Goal: Task Accomplishment & Management: Use online tool/utility

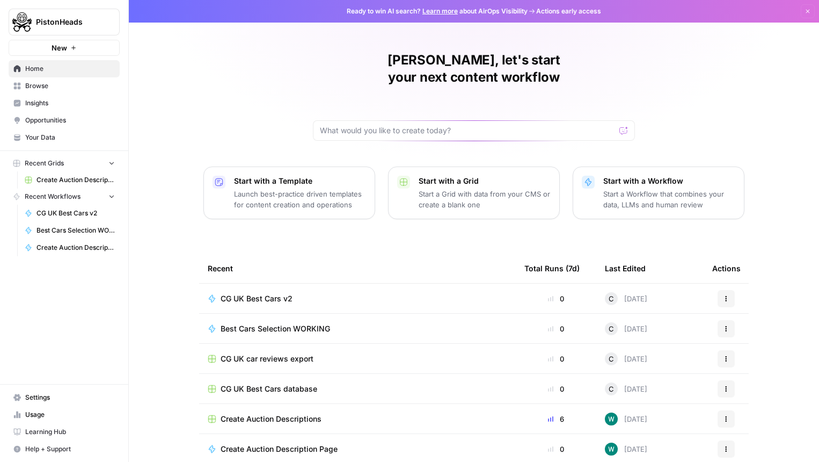
click at [78, 22] on span "PistonHeads" at bounding box center [68, 22] width 65 height 11
click at [226, 93] on div "Matt, let's start your next content workflow Start with a Template Launch best-…" at bounding box center [474, 255] width 691 height 511
click at [72, 24] on span "PistonHeads" at bounding box center [68, 22] width 65 height 11
click at [219, 82] on div "Matt, let's start your next content workflow Start with a Template Launch best-…" at bounding box center [474, 255] width 691 height 511
click at [93, 25] on span "PistonHeads" at bounding box center [68, 22] width 65 height 11
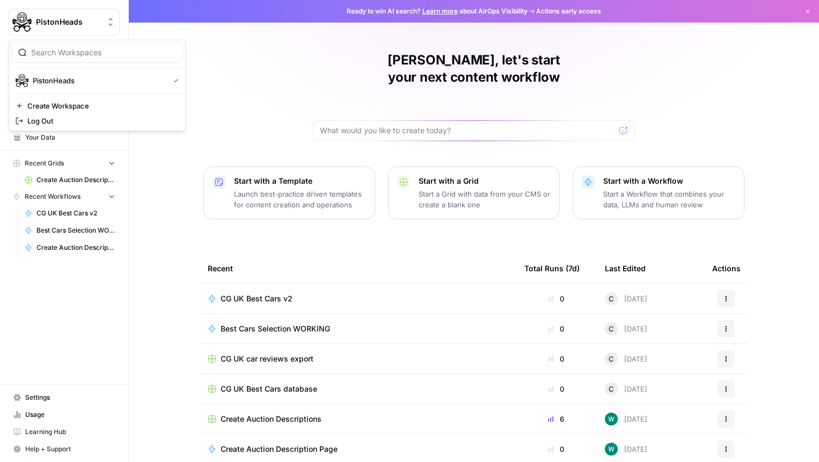
click at [211, 63] on div "Matt, let's start your next content workflow Start with a Template Launch best-…" at bounding box center [474, 255] width 691 height 511
click at [73, 16] on button "PistonHeads" at bounding box center [64, 22] width 111 height 27
click at [99, 26] on span "PistonHeads" at bounding box center [68, 22] width 65 height 11
click at [97, 117] on span "AirOps October Cohort" at bounding box center [104, 120] width 142 height 11
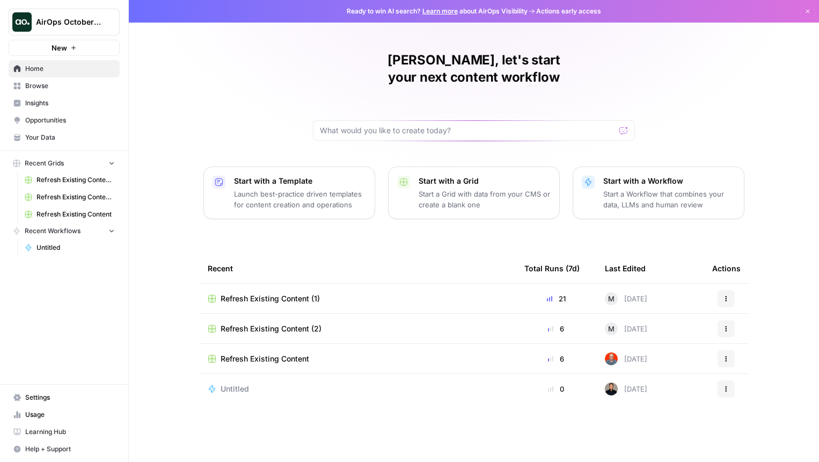
click at [201, 99] on div "[PERSON_NAME], let's start your next content workflow Start with a Template Lau…" at bounding box center [474, 231] width 691 height 462
click at [678, 85] on div "[PERSON_NAME], let's start your next content workflow Start with a Template Lau…" at bounding box center [474, 231] width 691 height 462
click at [75, 88] on span "Browse" at bounding box center [70, 86] width 90 height 10
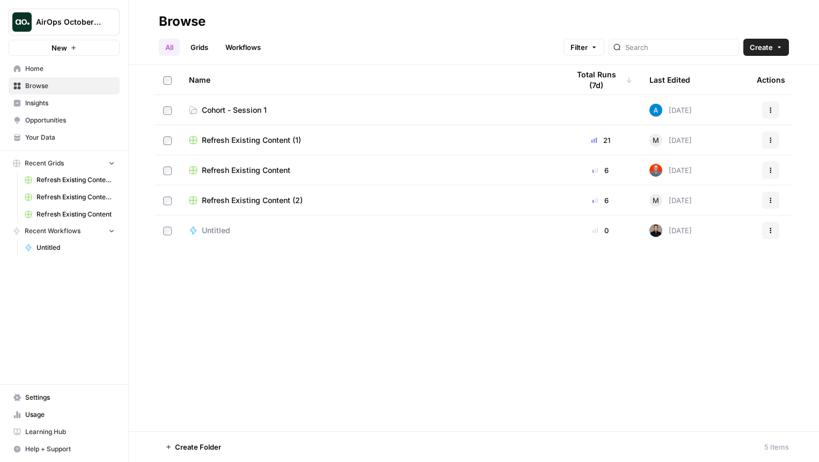
click at [247, 106] on span "Cohort - Session 1" at bounding box center [234, 110] width 65 height 11
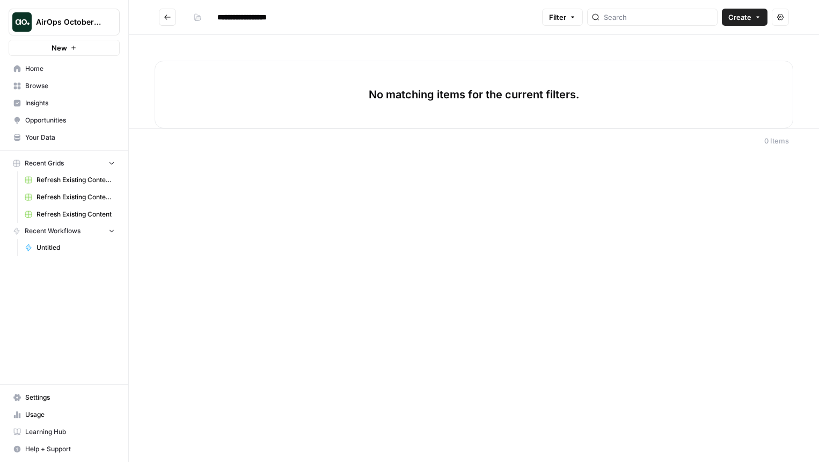
click at [39, 135] on span "Your Data" at bounding box center [70, 138] width 90 height 10
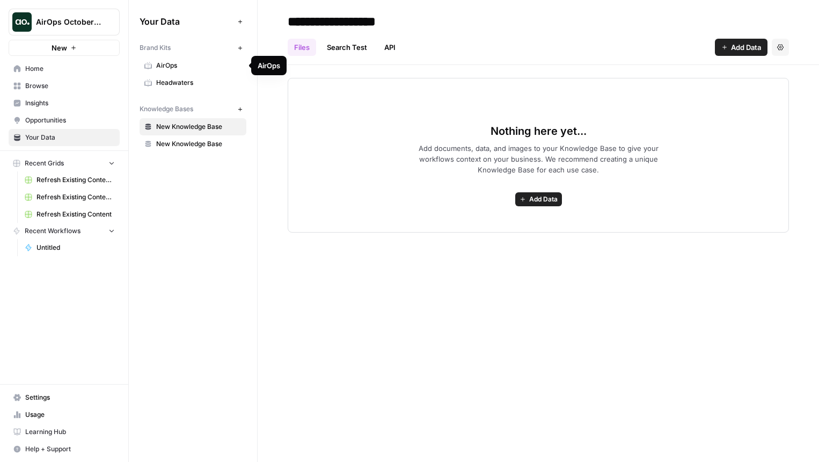
click at [180, 62] on span "AirOps" at bounding box center [198, 66] width 85 height 10
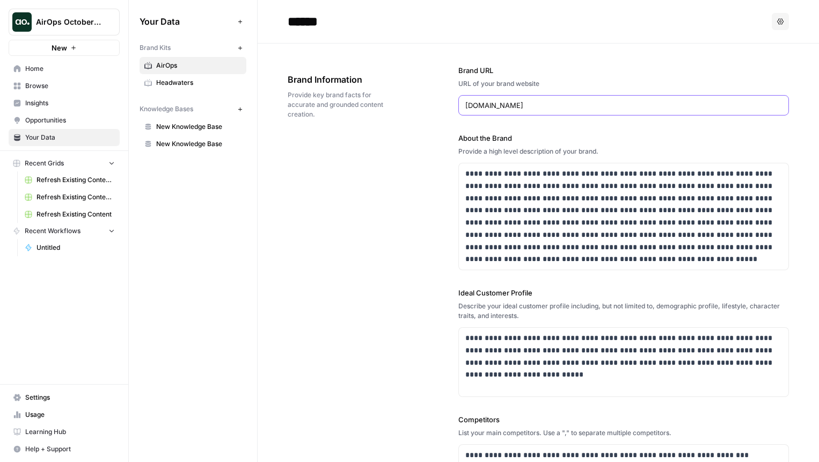
click at [547, 104] on input "airops.com" at bounding box center [624, 105] width 317 height 11
click at [236, 49] on button "New" at bounding box center [240, 47] width 13 height 13
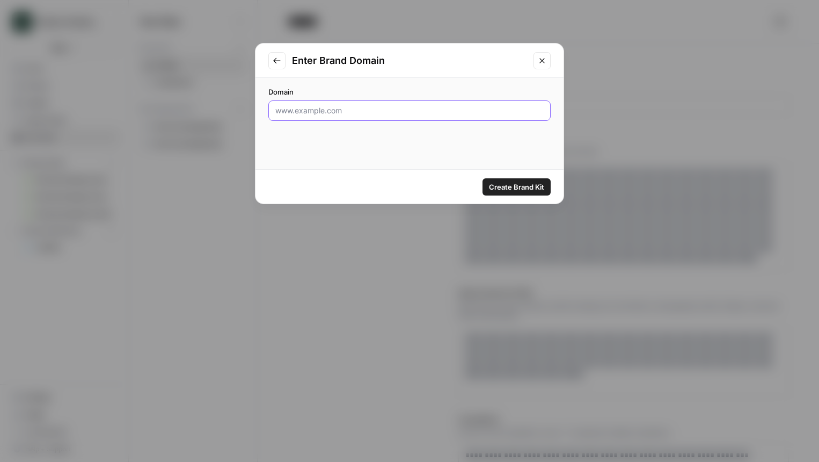
click at [352, 115] on input "Domain" at bounding box center [409, 110] width 269 height 11
type input "https://www.pistonheads.com"
click at [505, 190] on span "Create Brand Kit" at bounding box center [516, 187] width 55 height 11
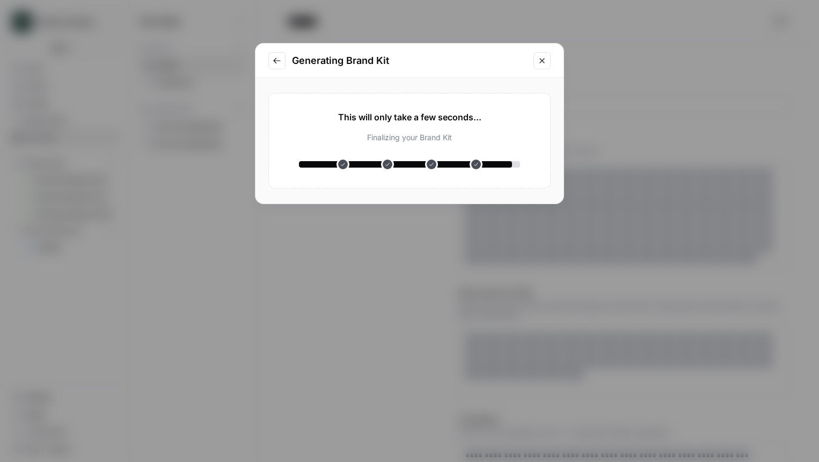
click at [353, 129] on div "Creating your Brand Kit" at bounding box center [409, 124] width 221 height 11
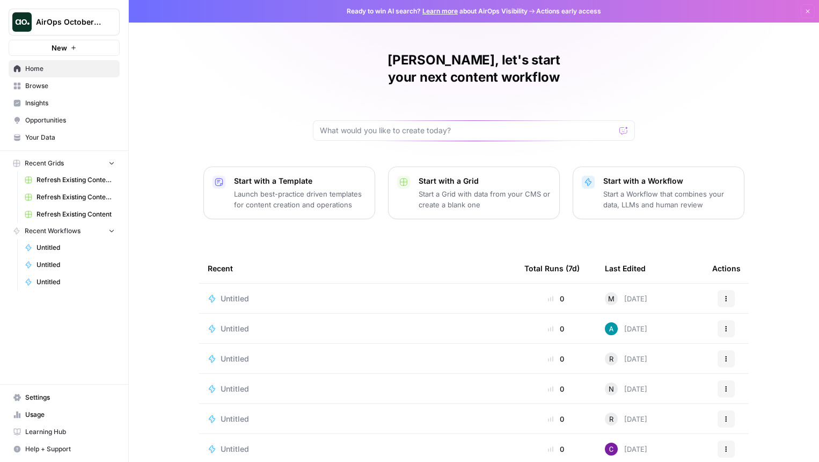
click at [56, 84] on span "Browse" at bounding box center [70, 86] width 90 height 10
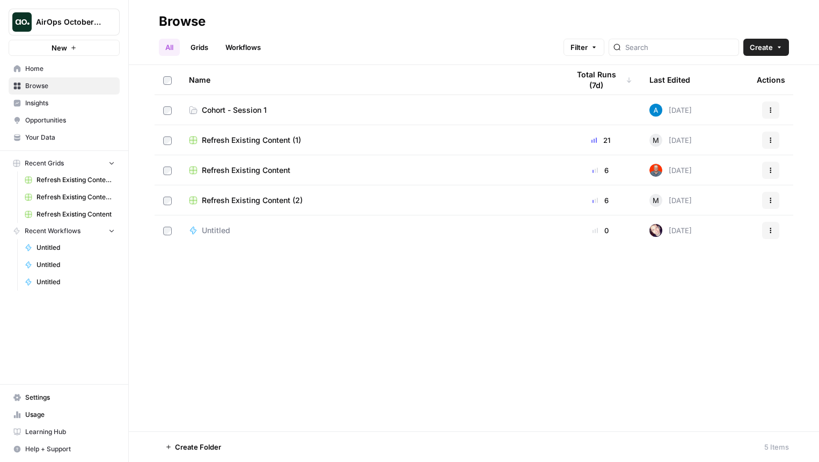
click at [288, 101] on td "Cohort - Session 1" at bounding box center [370, 110] width 380 height 30
click at [246, 111] on span "Cohort - Session 1" at bounding box center [234, 110] width 65 height 11
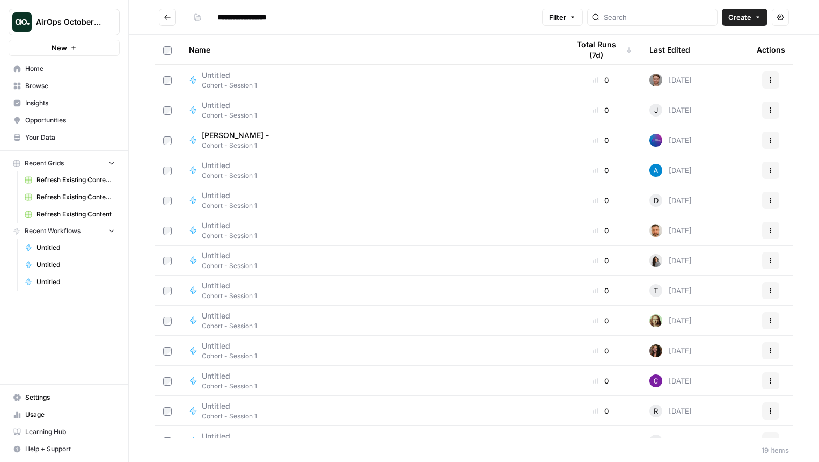
click at [750, 19] on span "Create" at bounding box center [740, 17] width 23 height 11
click at [738, 54] on span "Workflow" at bounding box center [724, 57] width 60 height 11
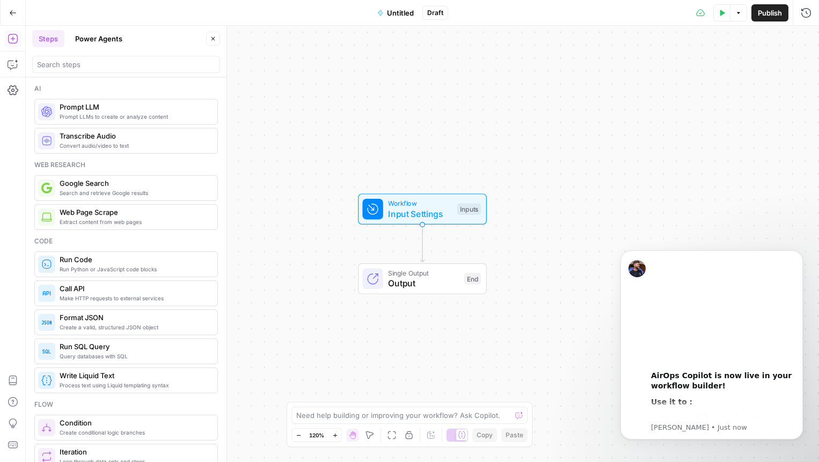
click at [394, 11] on span "Untitled" at bounding box center [400, 13] width 27 height 11
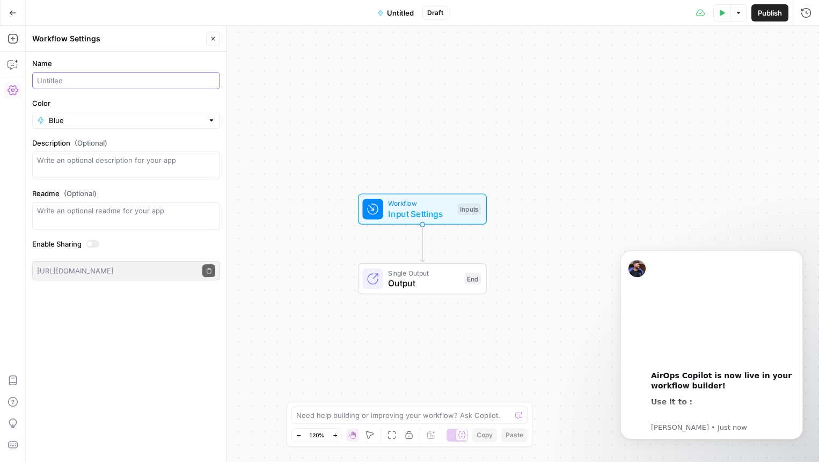
click at [158, 79] on input "Name" at bounding box center [126, 80] width 178 height 11
type input "Meta Description Generator ([PERSON_NAME])"
click at [122, 118] on input "Blue" at bounding box center [126, 120] width 155 height 11
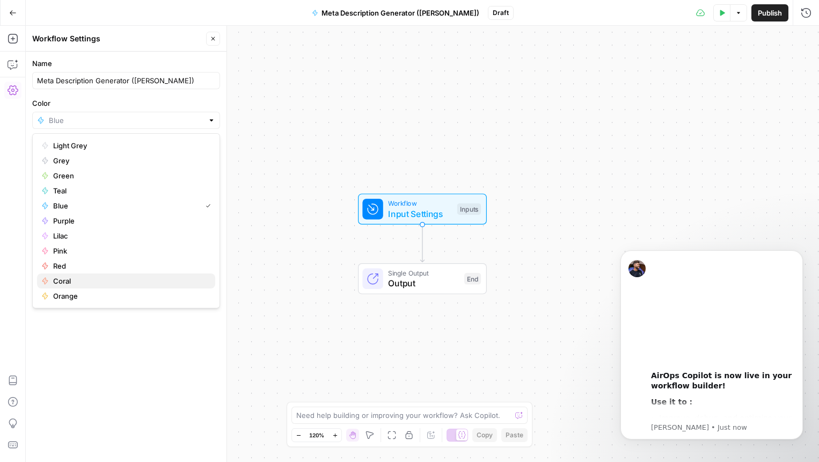
click at [93, 281] on span "Coral" at bounding box center [130, 280] width 154 height 11
type input "Coral"
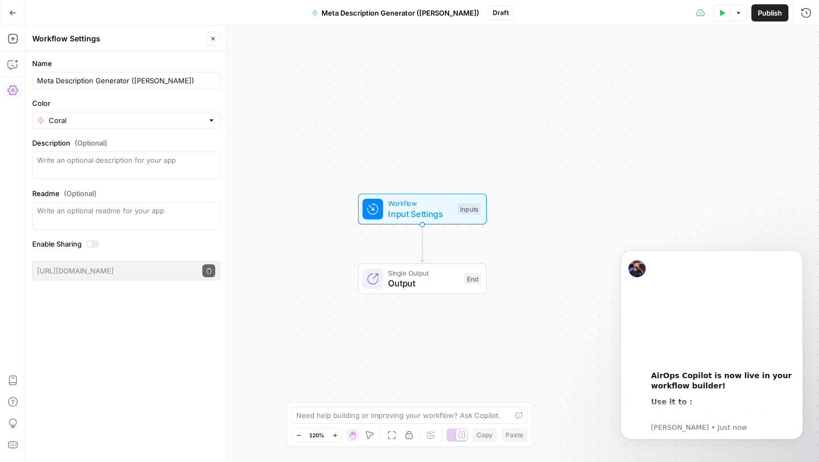
click at [109, 373] on div "Name Meta Description Generator ([PERSON_NAME]) Color Coral Description (Option…" at bounding box center [126, 257] width 201 height 410
click at [796, 254] on button "Dismiss notification" at bounding box center [800, 253] width 14 height 14
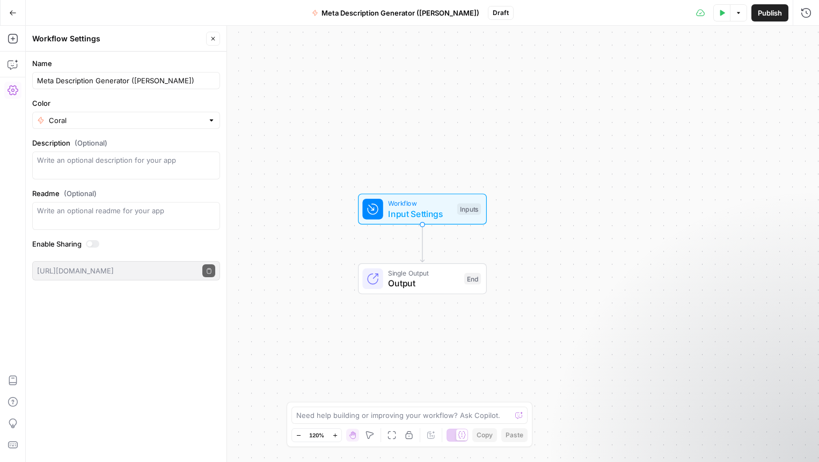
click at [764, 9] on span "Publish" at bounding box center [770, 13] width 24 height 11
click at [14, 12] on icon "button" at bounding box center [13, 13] width 8 height 8
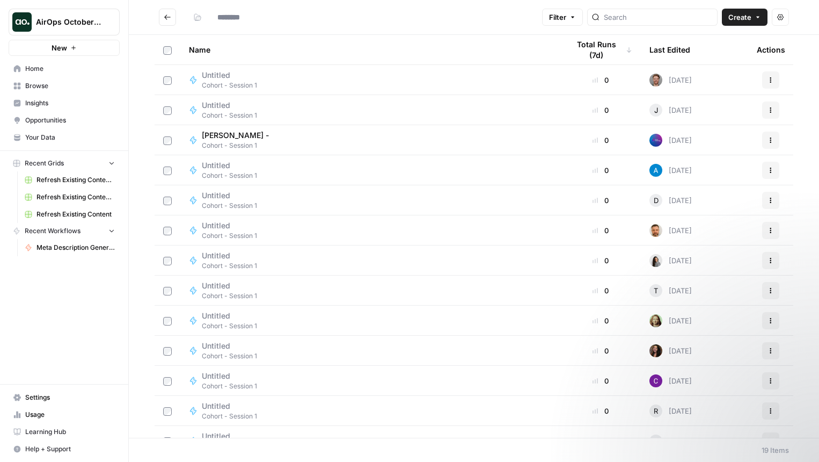
type input "**********"
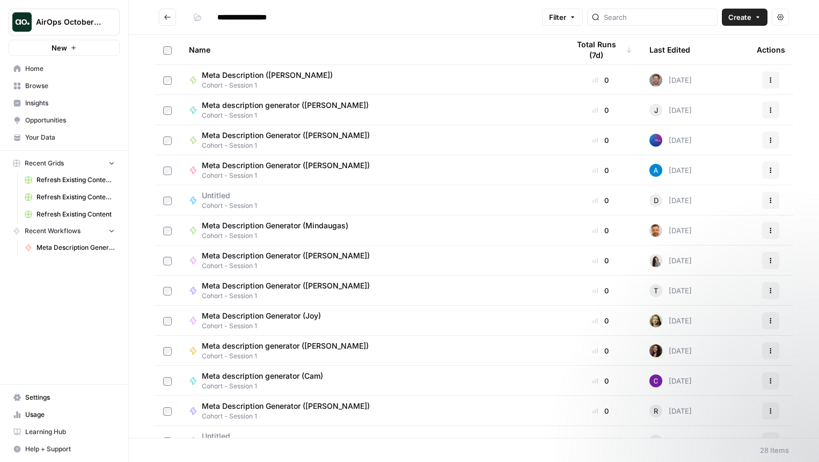
click at [60, 84] on span "Browse" at bounding box center [70, 86] width 90 height 10
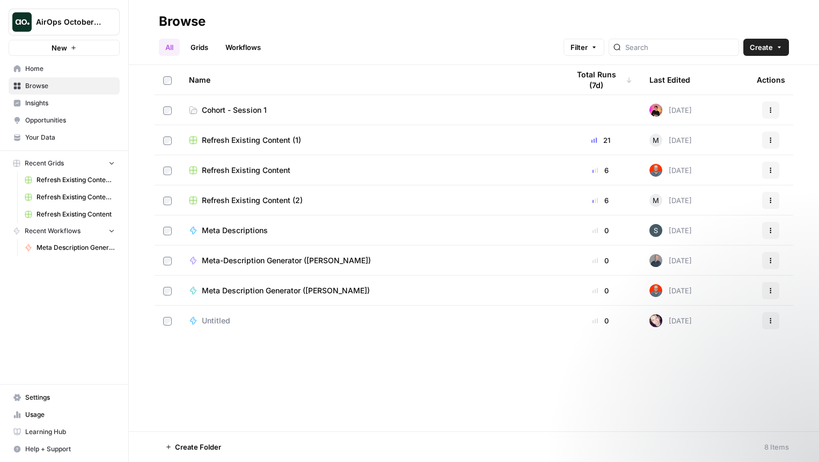
click at [263, 105] on span "Cohort - Session 1" at bounding box center [234, 110] width 65 height 11
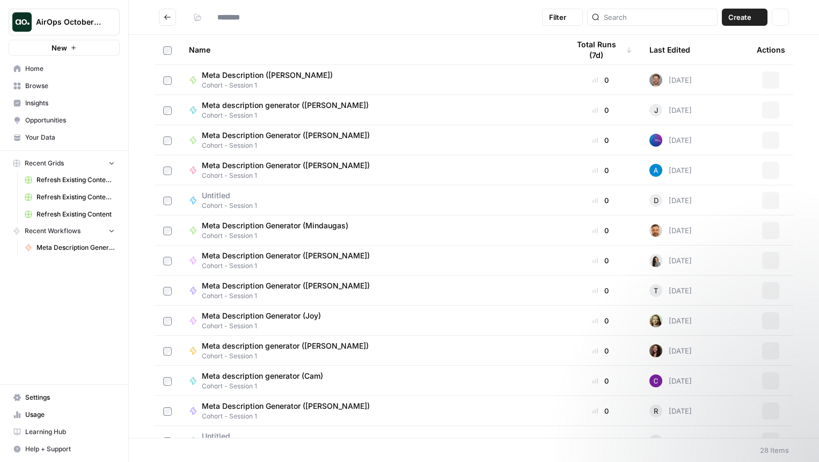
type input "**********"
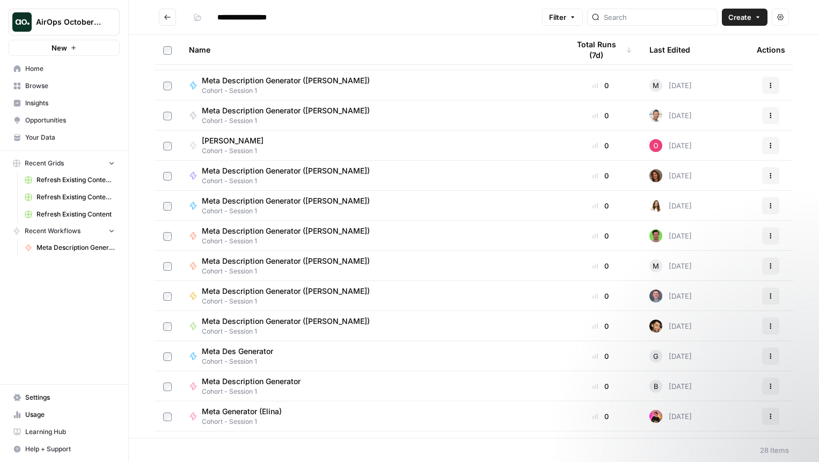
scroll to position [448, 0]
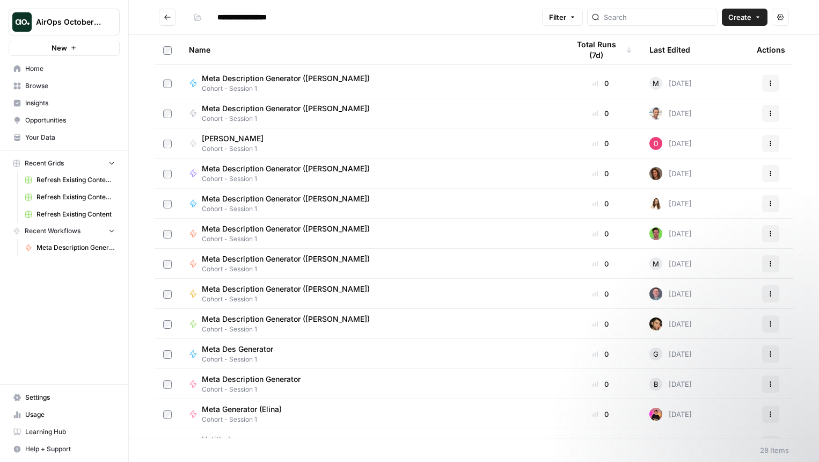
click at [451, 271] on div "Meta Description Generator ([PERSON_NAME]) Cohort - Session 1" at bounding box center [370, 263] width 363 height 20
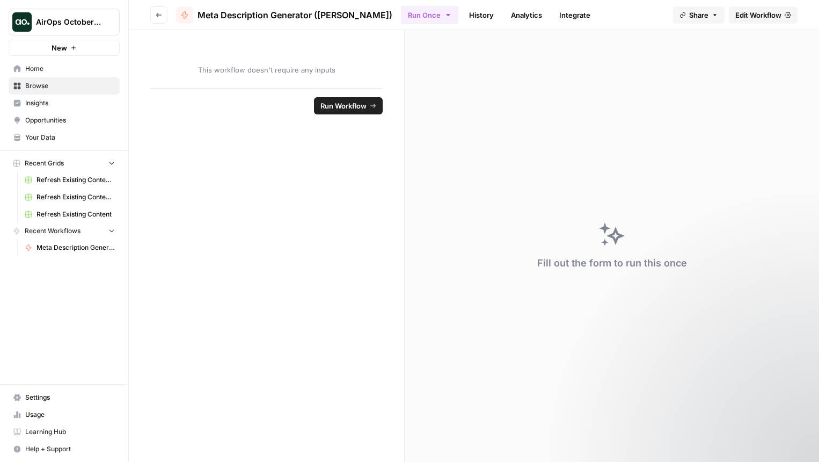
click at [770, 10] on span "Edit Workflow" at bounding box center [759, 15] width 46 height 11
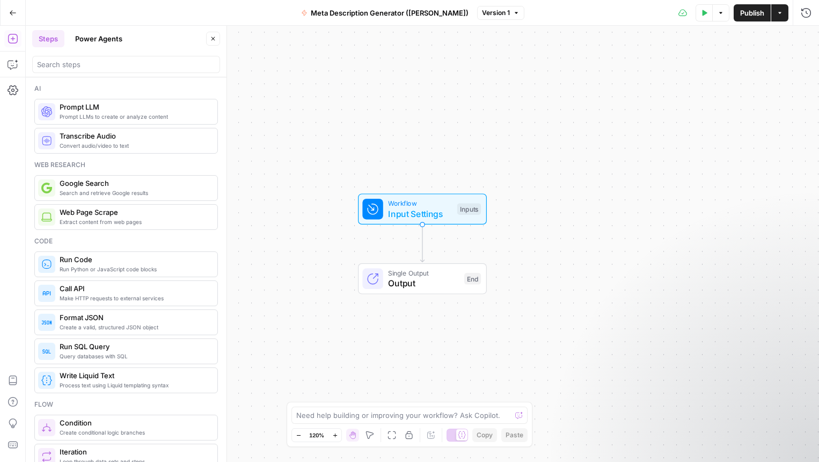
click at [451, 203] on span "Workflow" at bounding box center [420, 203] width 64 height 10
click at [736, 73] on button "Add Field" at bounding box center [703, 72] width 179 height 17
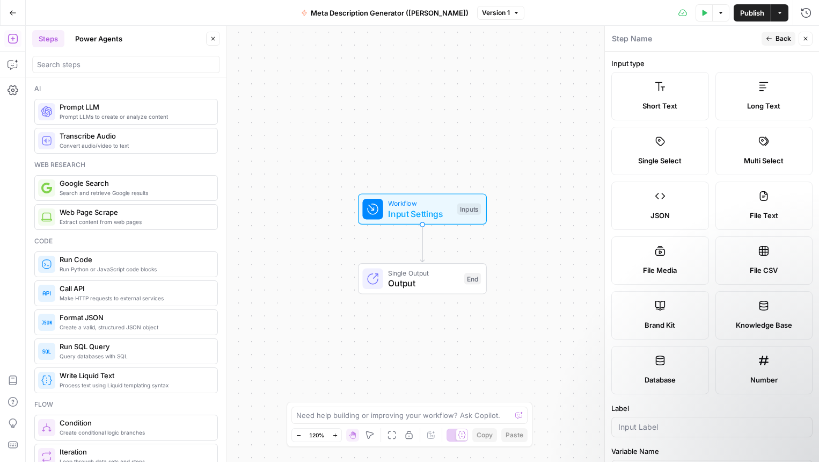
click at [659, 102] on span "Short Text" at bounding box center [660, 105] width 35 height 11
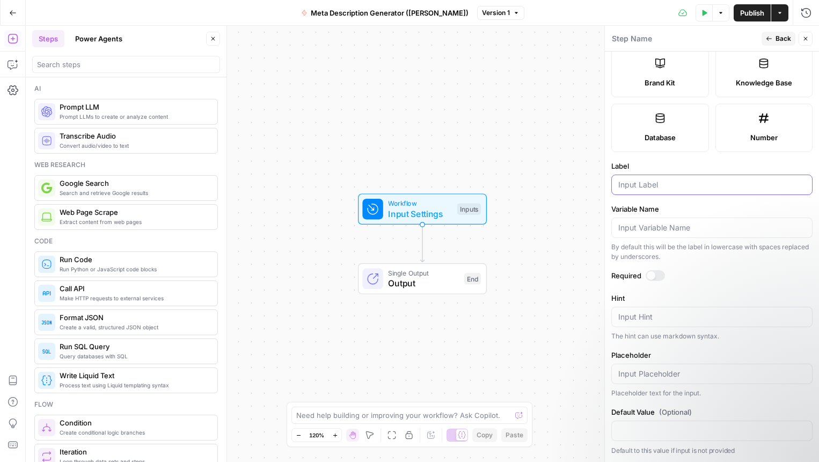
click at [636, 182] on input "Label" at bounding box center [712, 184] width 187 height 11
type input "URL"
click at [656, 271] on div at bounding box center [655, 275] width 19 height 11
click at [774, 39] on button "Back" at bounding box center [779, 39] width 34 height 14
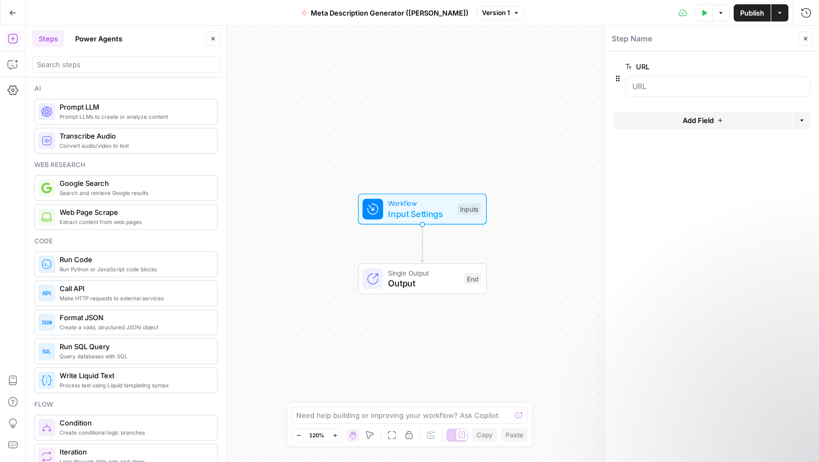
click at [698, 124] on span "Add Field" at bounding box center [698, 120] width 31 height 11
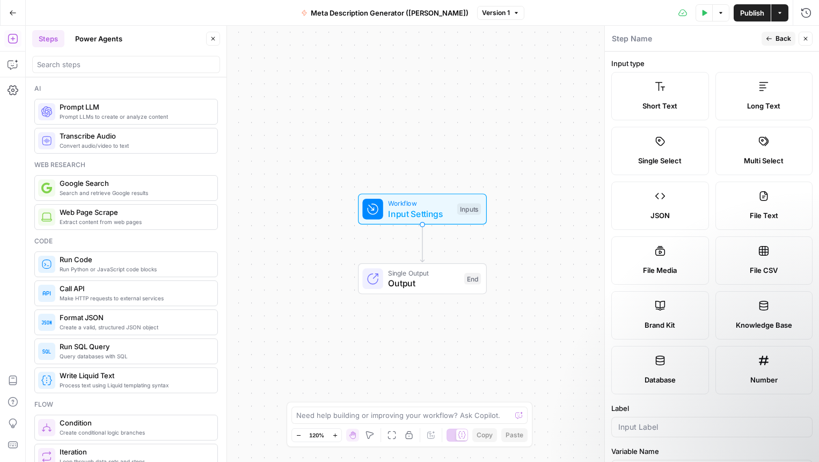
click at [676, 329] on div "Brand Kit" at bounding box center [660, 325] width 79 height 11
type input "Brand Kit"
type input "brand_kit"
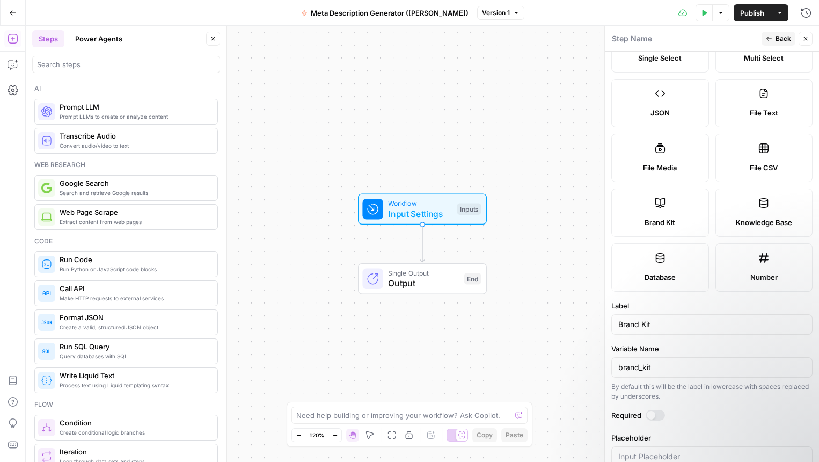
scroll to position [128, 0]
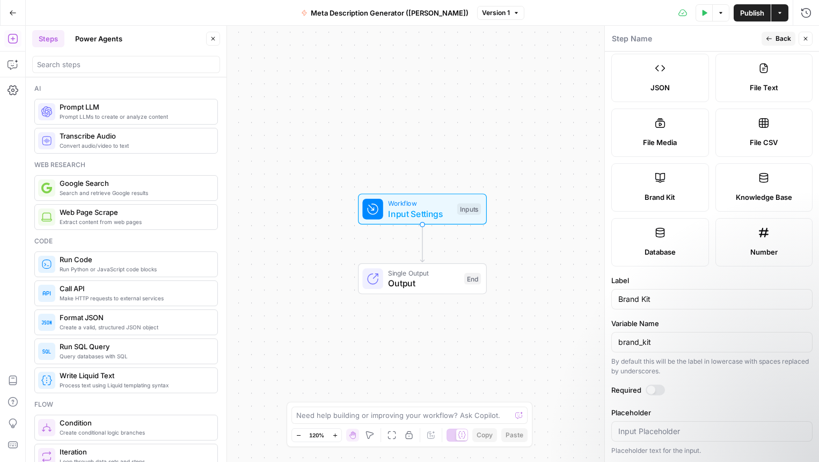
click at [650, 386] on div at bounding box center [651, 390] width 9 height 9
click at [774, 40] on button "Back" at bounding box center [779, 39] width 34 height 14
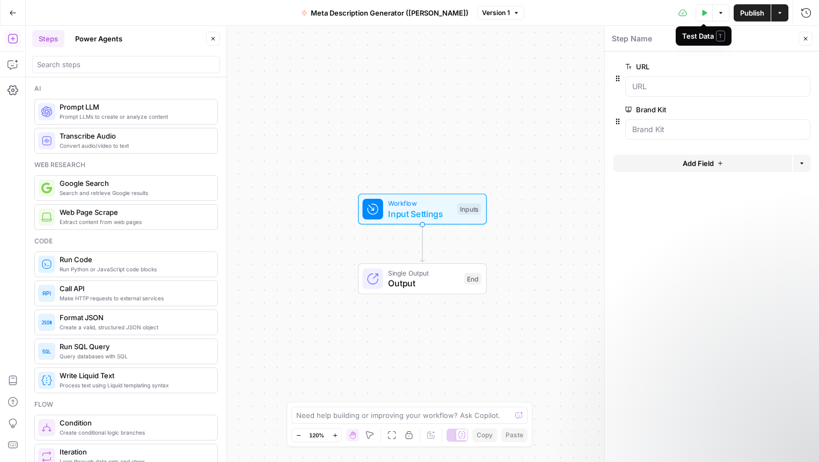
click at [706, 16] on button "Test Data" at bounding box center [704, 12] width 17 height 17
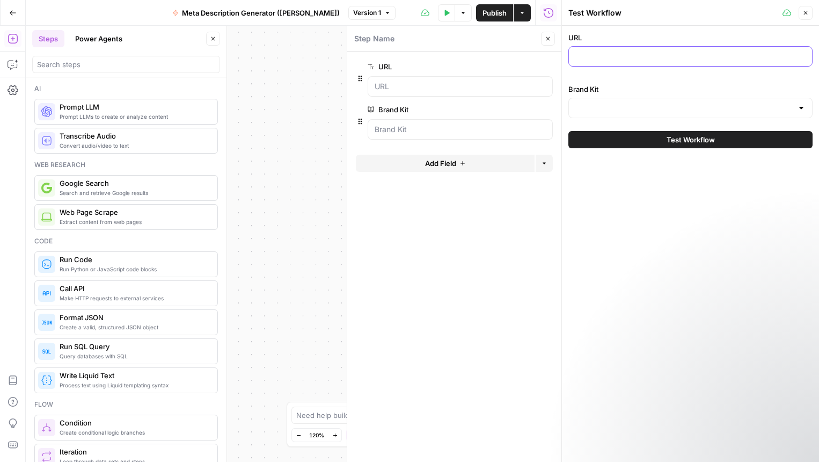
click at [666, 51] on input "URL" at bounding box center [691, 56] width 230 height 11
paste input "[URL][DOMAIN_NAME]"
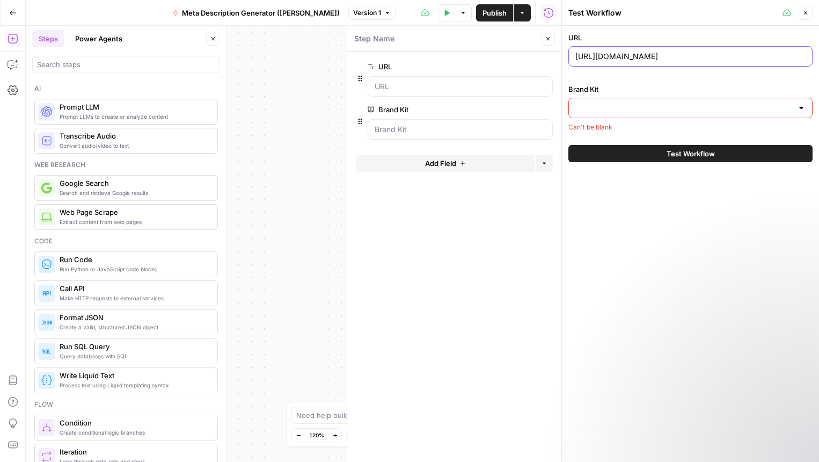
type input "[URL][DOMAIN_NAME]"
click at [656, 100] on div at bounding box center [691, 108] width 244 height 20
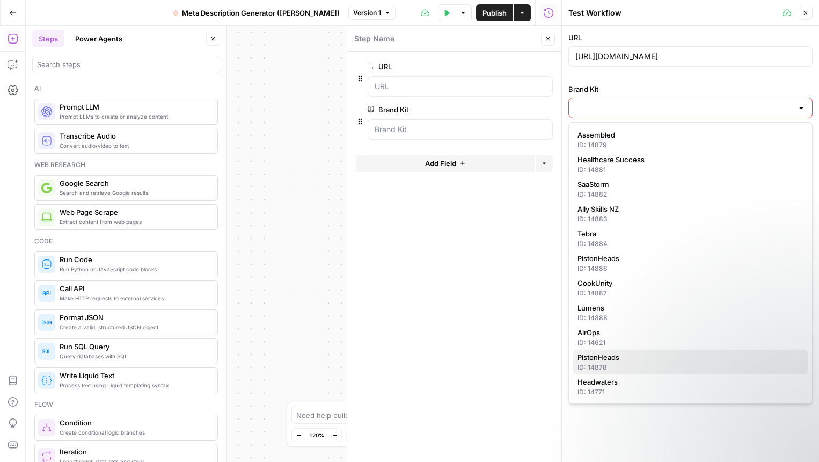
click at [622, 354] on span "PistonHeads" at bounding box center [689, 357] width 222 height 11
type input "PistonHeads"
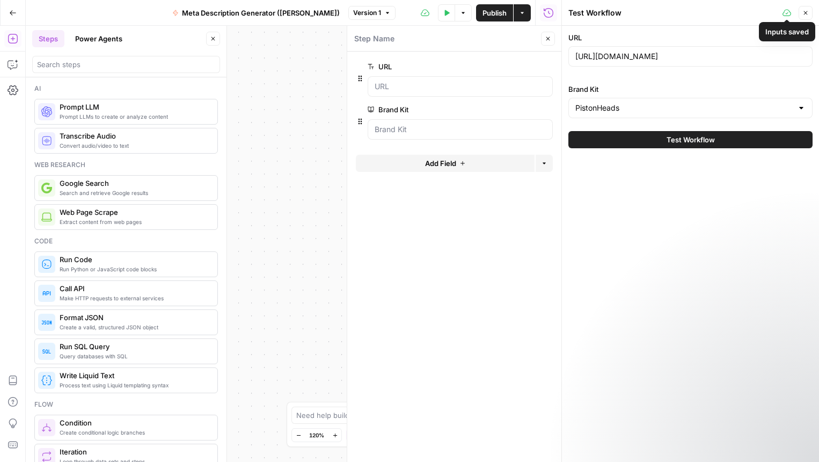
click at [804, 13] on icon "button" at bounding box center [806, 13] width 6 height 6
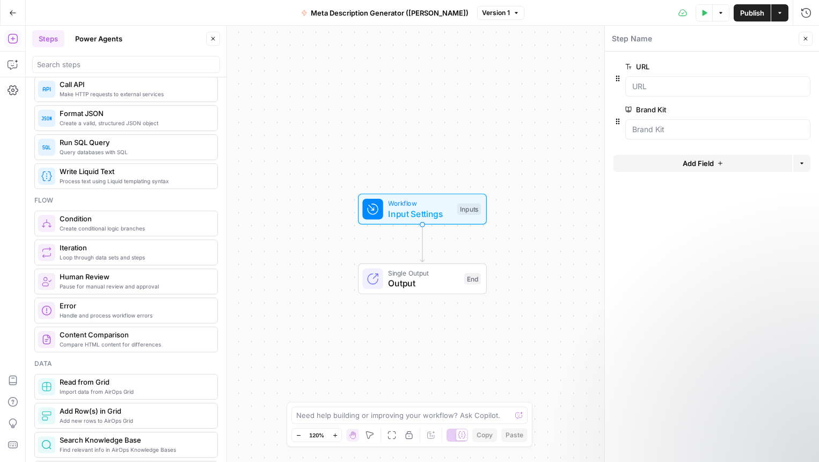
scroll to position [0, 0]
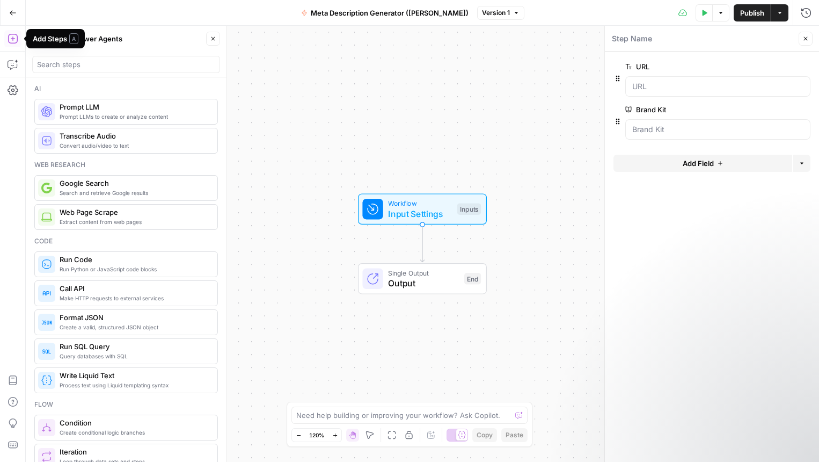
click at [11, 37] on icon "button" at bounding box center [13, 38] width 11 height 11
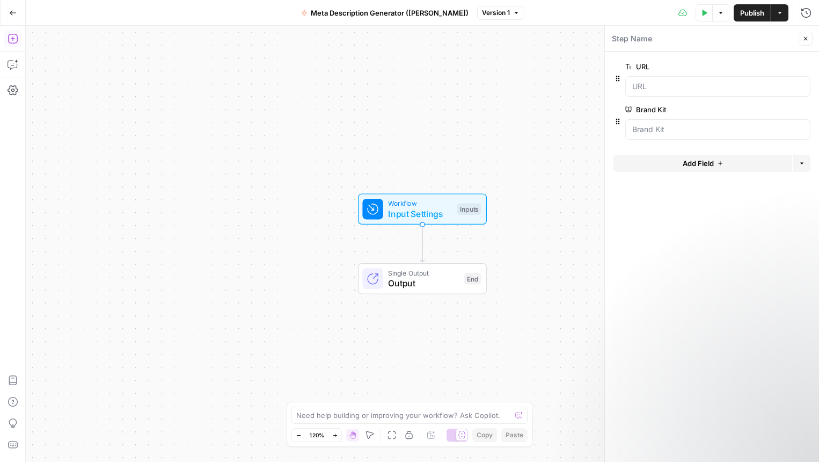
click at [11, 37] on icon "button" at bounding box center [13, 38] width 11 height 11
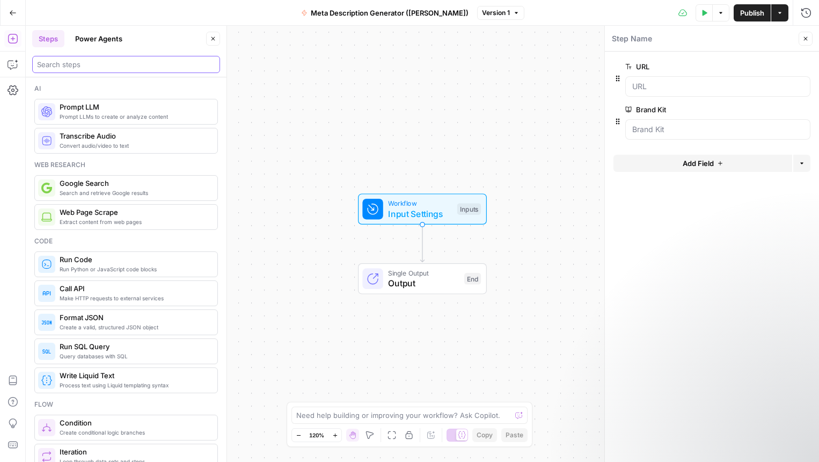
click at [89, 64] on input "search" at bounding box center [126, 64] width 178 height 11
type input "meta"
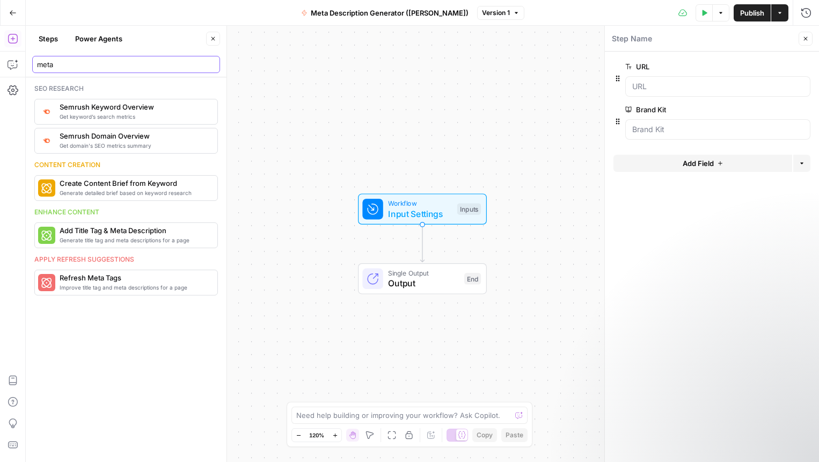
click at [208, 66] on input "meta" at bounding box center [126, 64] width 178 height 11
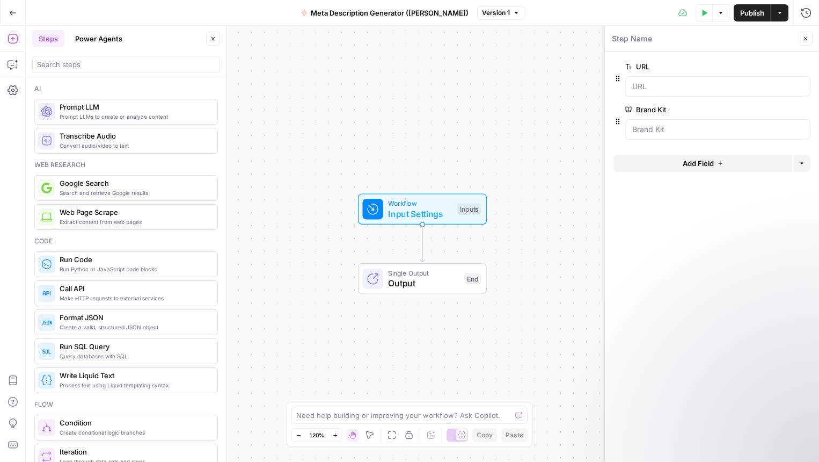
click at [117, 261] on span "Run Code" at bounding box center [134, 259] width 149 height 11
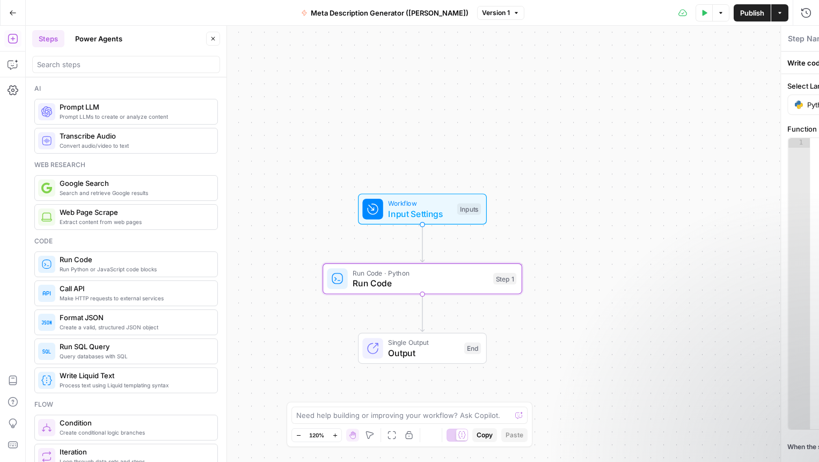
type textarea "Run Code"
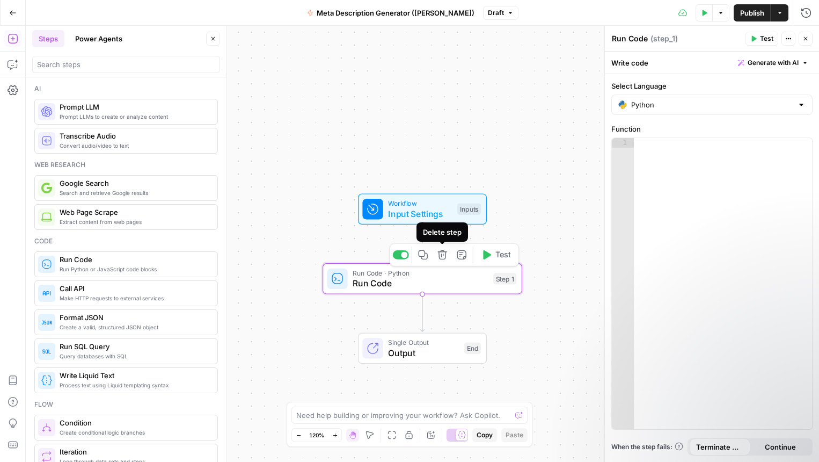
click at [439, 253] on icon "button" at bounding box center [442, 254] width 9 height 9
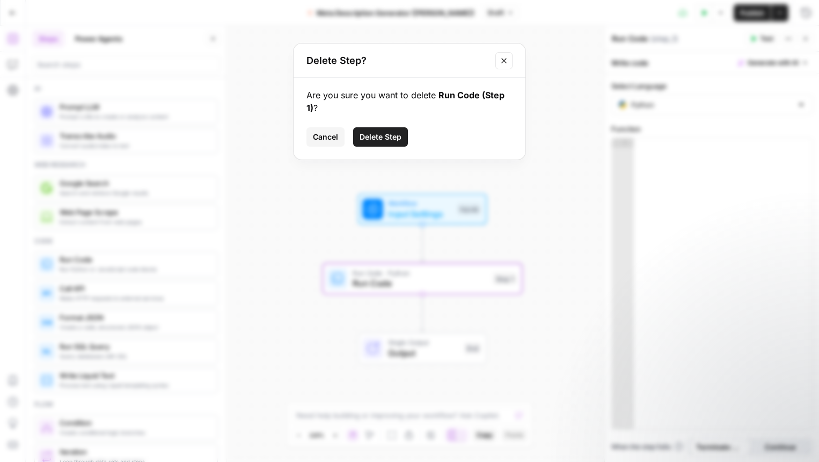
click at [369, 137] on span "Delete Step" at bounding box center [381, 137] width 42 height 11
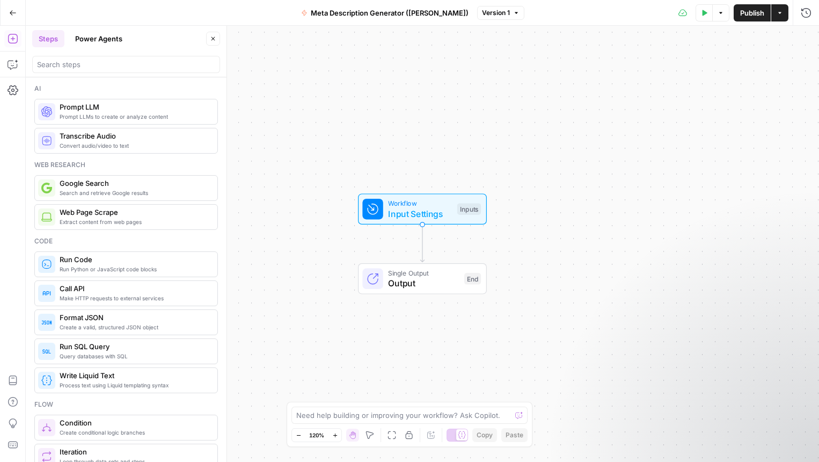
click at [92, 214] on span "Web Page Scrape" at bounding box center [134, 212] width 149 height 11
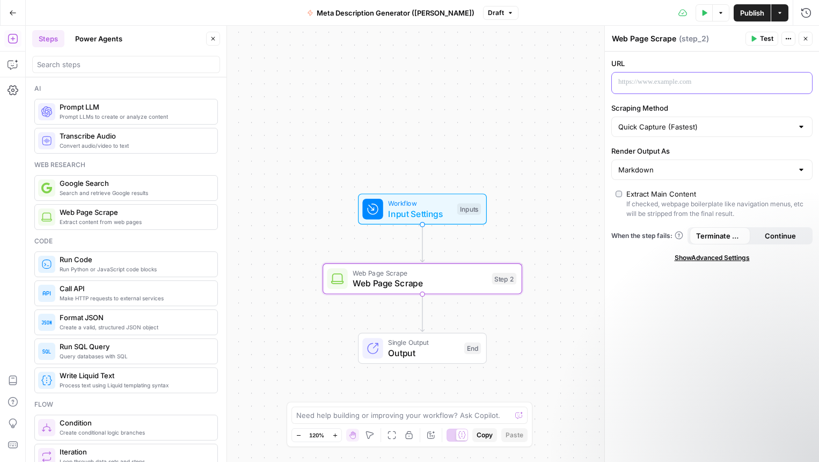
click at [656, 89] on div at bounding box center [703, 82] width 183 height 21
click at [803, 83] on icon "button" at bounding box center [802, 81] width 5 height 5
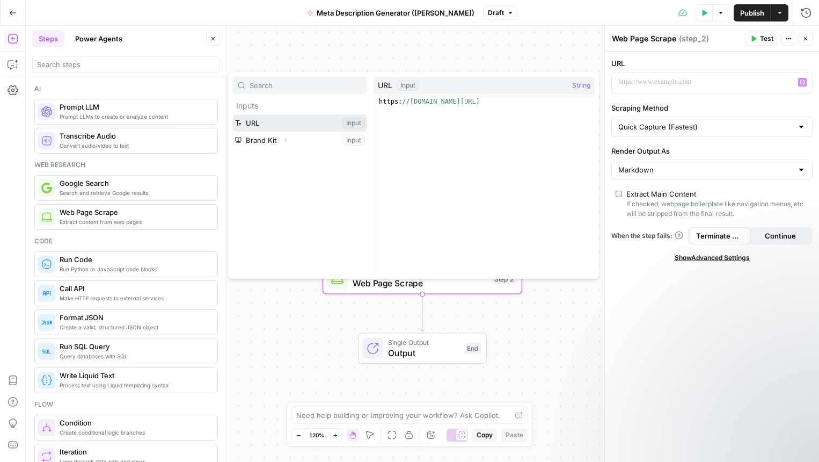
click at [304, 120] on button "Select variable URL" at bounding box center [300, 122] width 134 height 17
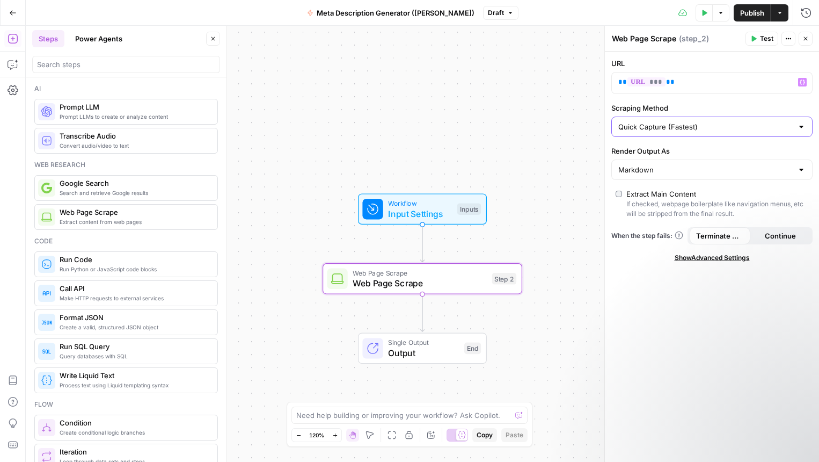
click at [691, 127] on input "Quick Capture (Fastest)" at bounding box center [706, 126] width 175 height 11
click at [691, 127] on input "Scraping Method" at bounding box center [706, 126] width 175 height 11
click at [683, 308] on div "URL ** *** ** Variables Menu Scraping Method Render Output As Markdown Extract …" at bounding box center [712, 257] width 214 height 410
click at [668, 170] on input "Markdown" at bounding box center [706, 169] width 175 height 11
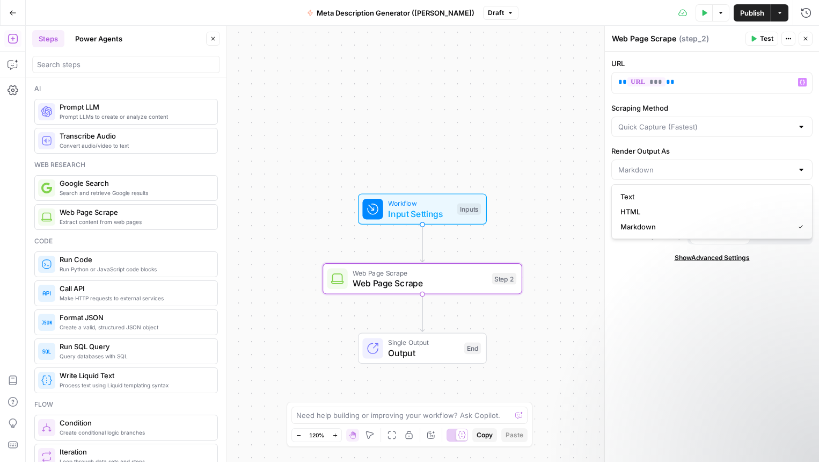
click at [698, 338] on div "URL ** *** ** Variables Menu Scraping Method Render Output As Extract Main Cont…" at bounding box center [712, 257] width 214 height 410
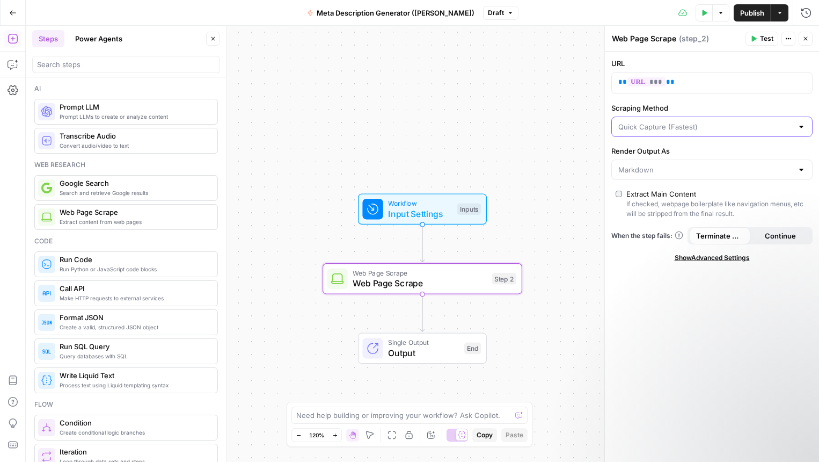
click at [632, 128] on input "Scraping Method" at bounding box center [706, 126] width 175 height 11
click at [654, 321] on div "URL ** *** ** Scraping Method Render Output As Extract Main Content If checked,…" at bounding box center [712, 257] width 214 height 410
click at [756, 40] on icon "button" at bounding box center [754, 38] width 6 height 6
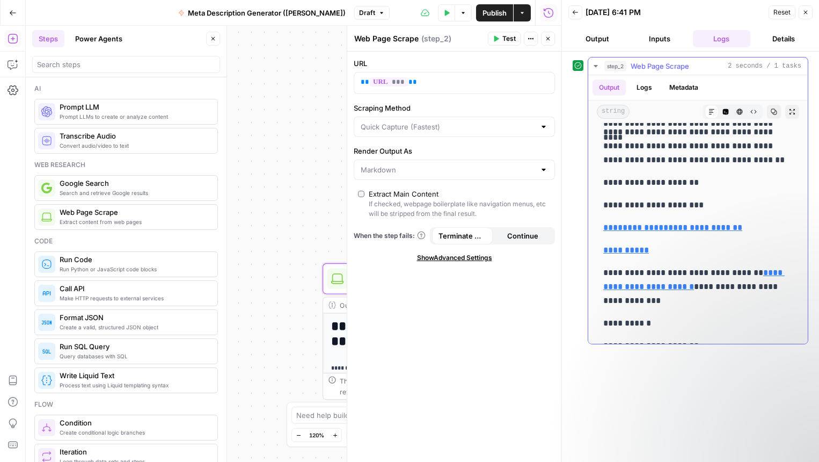
scroll to position [3383, 0]
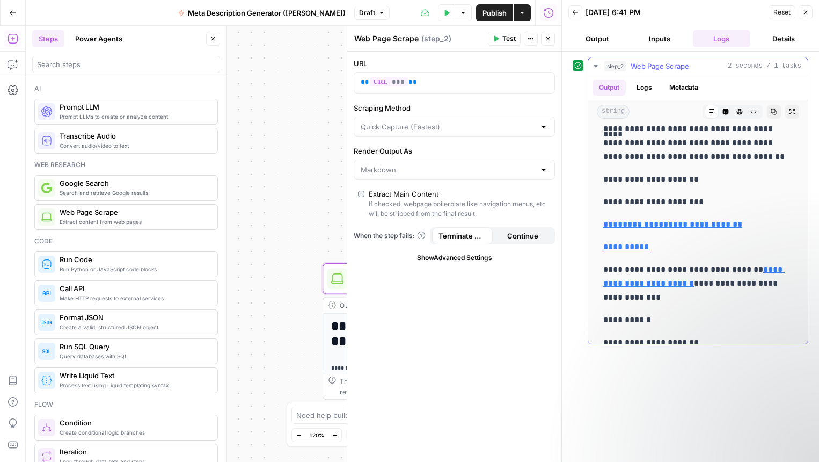
click at [683, 81] on button "Metadata" at bounding box center [684, 87] width 42 height 16
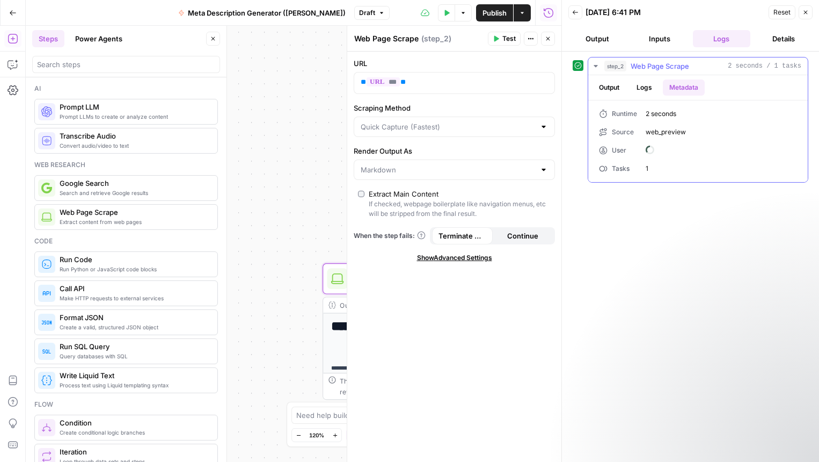
scroll to position [0, 0]
click at [613, 82] on button "Output" at bounding box center [609, 87] width 33 height 16
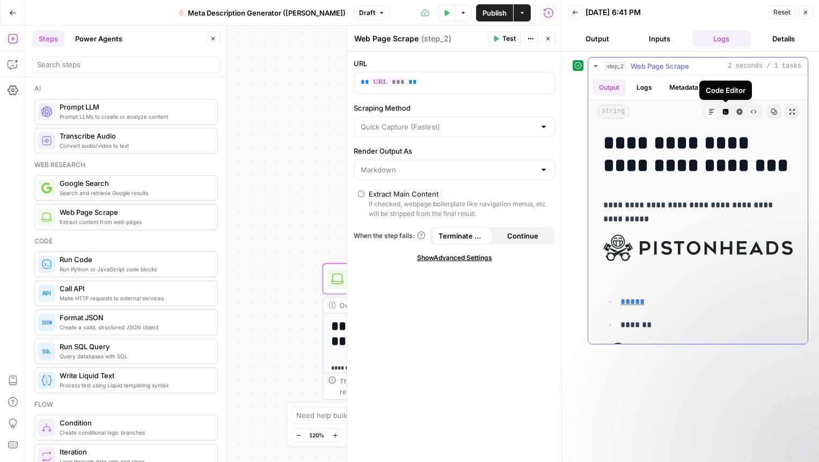
click at [725, 112] on icon "button" at bounding box center [726, 111] width 6 height 6
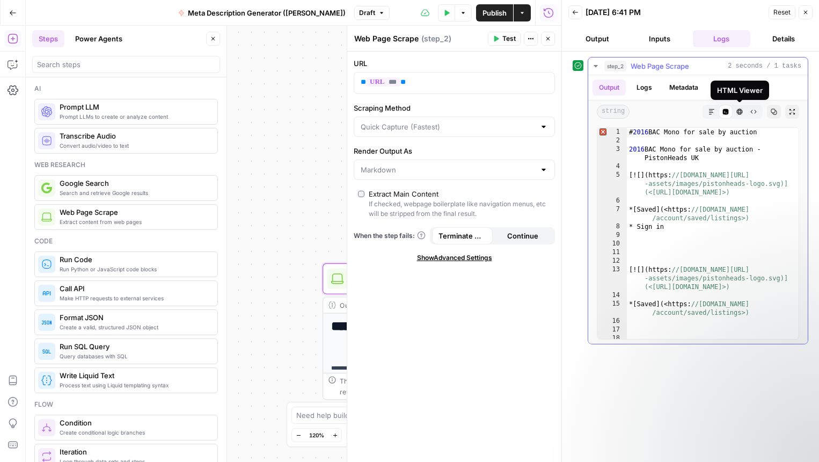
click at [739, 112] on icon "button" at bounding box center [740, 111] width 6 height 6
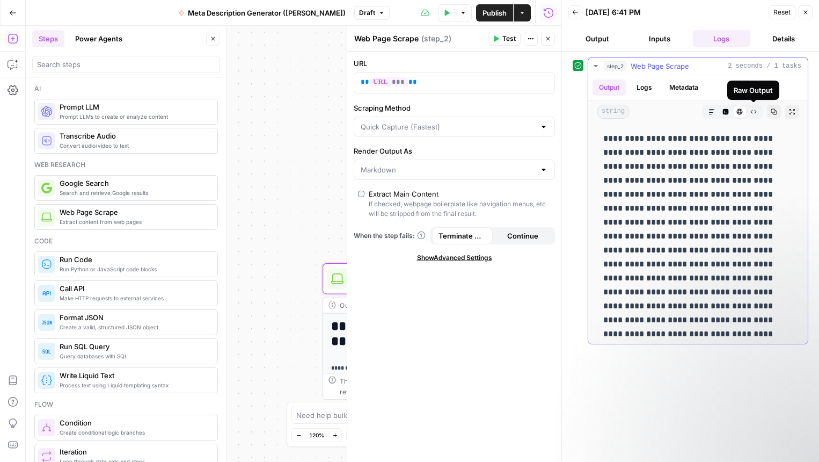
click at [752, 113] on icon "button" at bounding box center [754, 111] width 6 height 6
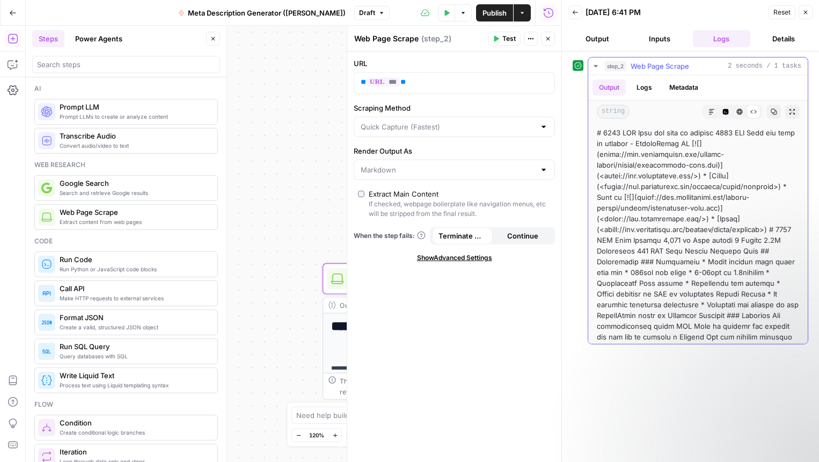
click at [715, 110] on icon "button" at bounding box center [712, 111] width 6 height 6
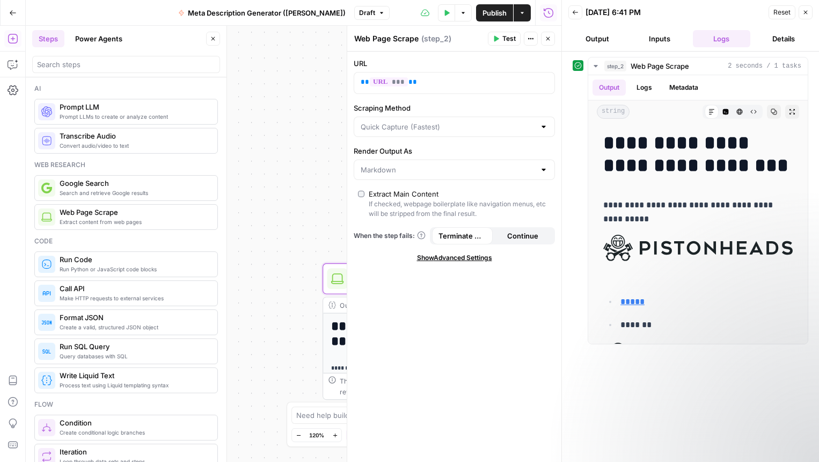
click at [290, 235] on div "**********" at bounding box center [294, 244] width 536 height 436
click at [809, 12] on button "Close" at bounding box center [806, 12] width 14 height 14
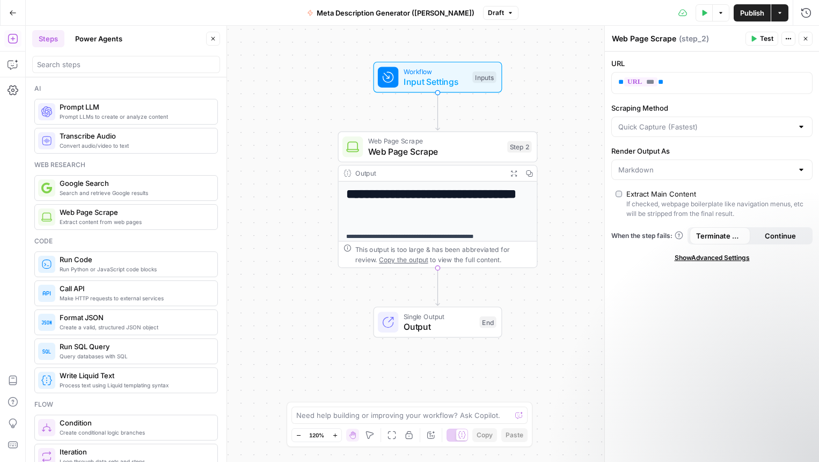
click at [110, 120] on span "Prompt LLMs to create or analyze content" at bounding box center [134, 116] width 149 height 9
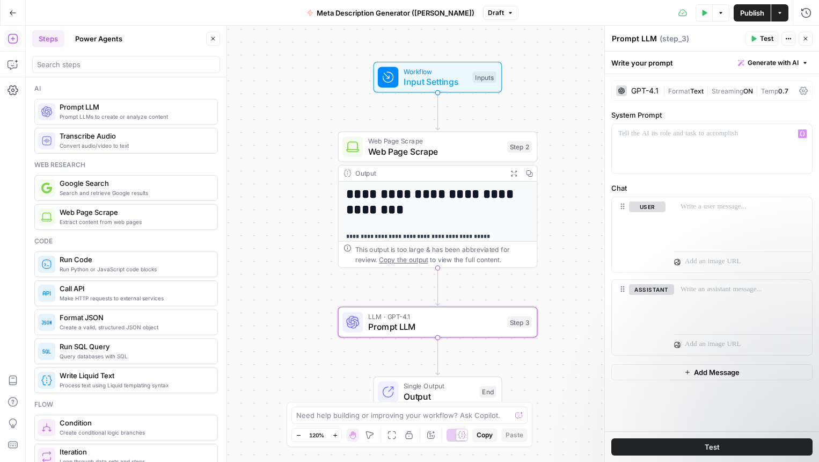
click at [643, 89] on div "GPT-4.1" at bounding box center [645, 91] width 27 height 8
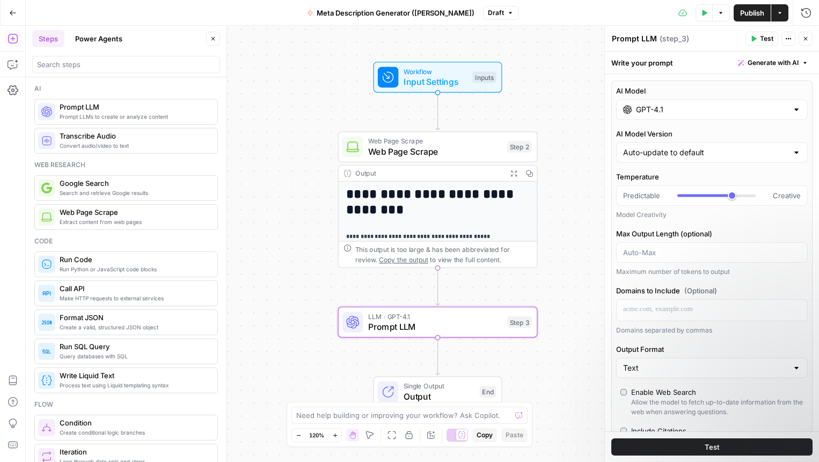
click at [649, 104] on input "GPT-4.1" at bounding box center [712, 109] width 152 height 11
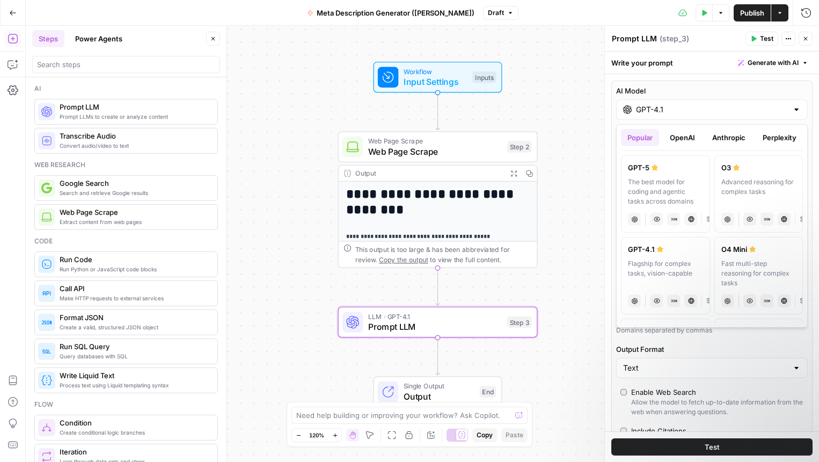
click at [797, 115] on div "GPT-4.1" at bounding box center [712, 109] width 192 height 20
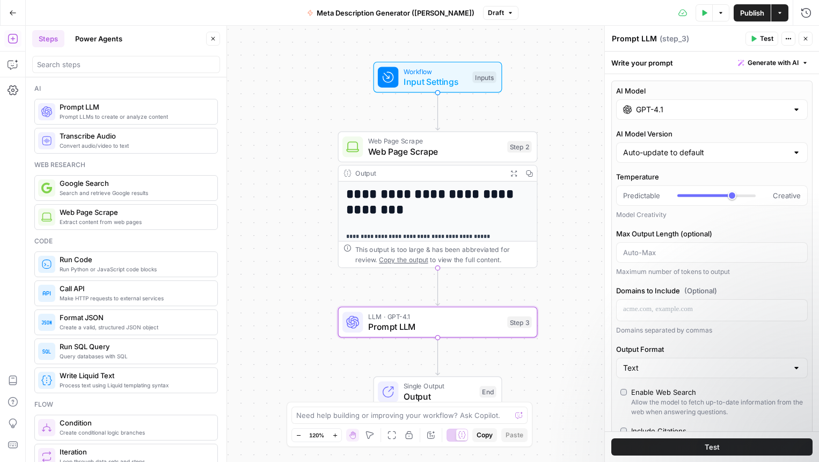
click at [639, 61] on div "Write your prompt Generate with AI" at bounding box center [712, 63] width 214 height 22
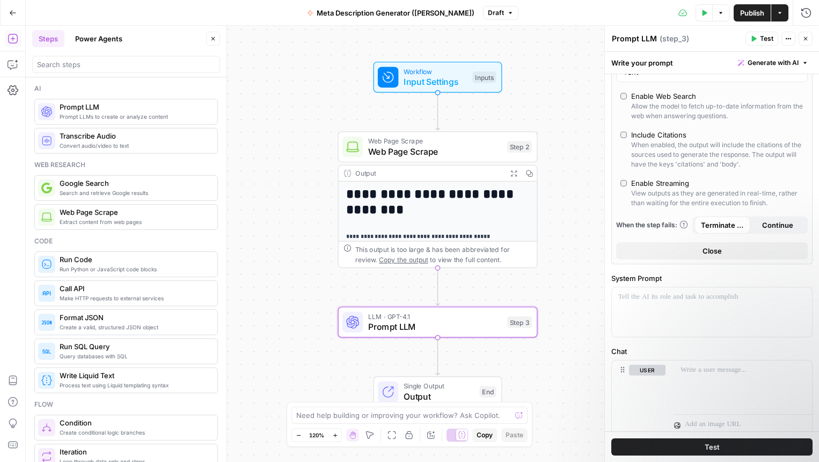
scroll to position [412, 0]
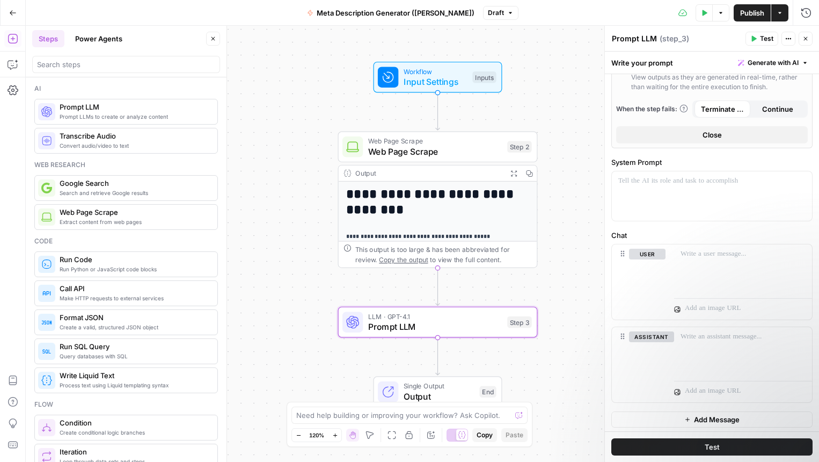
click at [679, 134] on button "Close" at bounding box center [712, 134] width 192 height 17
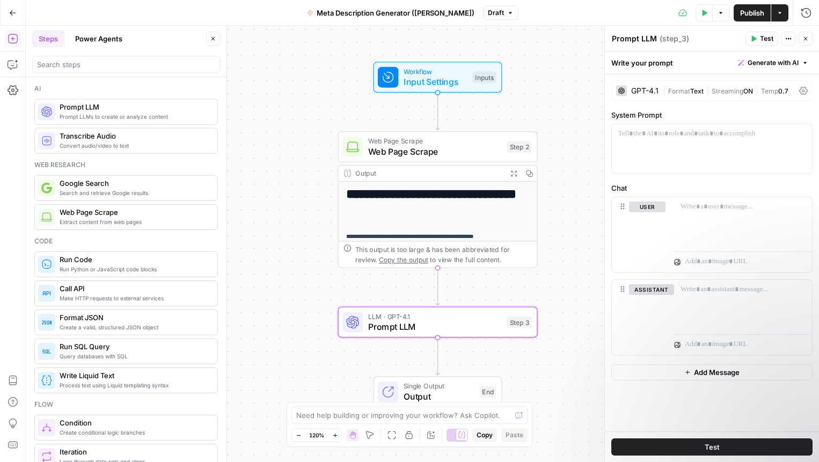
click at [647, 93] on div "GPT-4.1" at bounding box center [645, 91] width 27 height 8
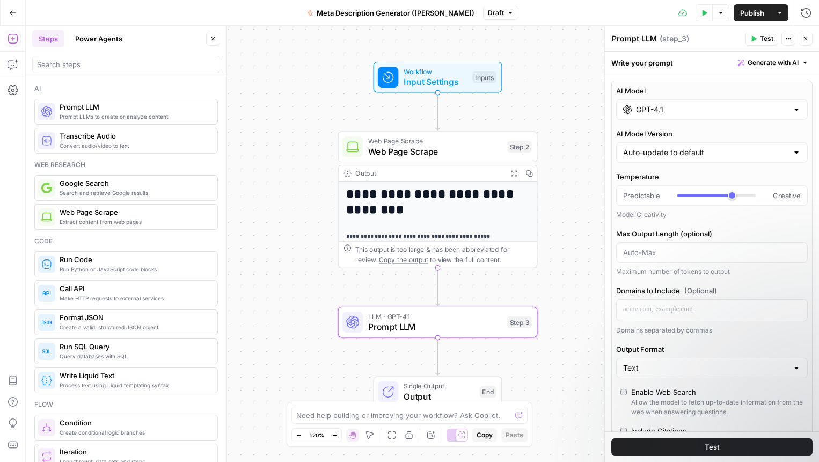
click at [644, 102] on div "GPT-4.1" at bounding box center [712, 109] width 192 height 20
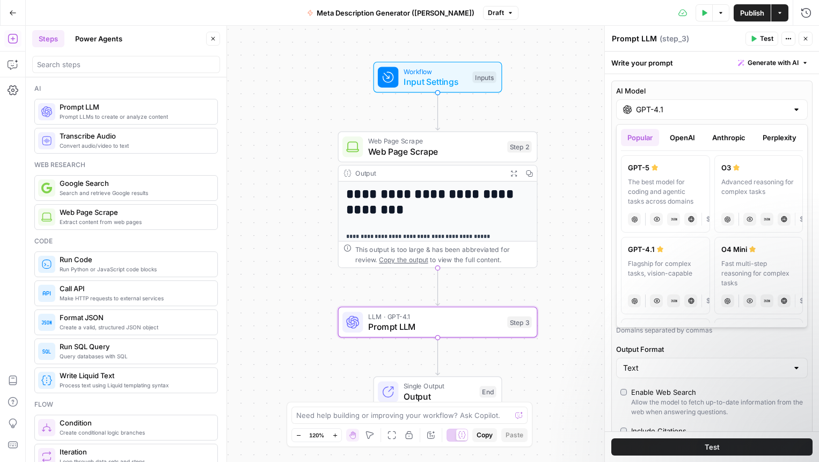
click at [685, 136] on button "OpenAI" at bounding box center [683, 137] width 38 height 17
click at [741, 135] on button "Anthropic" at bounding box center [729, 137] width 46 height 17
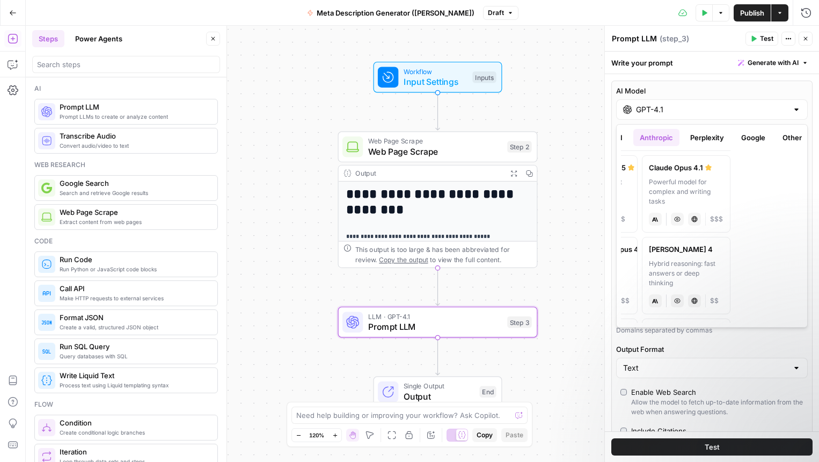
scroll to position [0, 78]
click at [744, 136] on button "Google" at bounding box center [748, 137] width 37 height 17
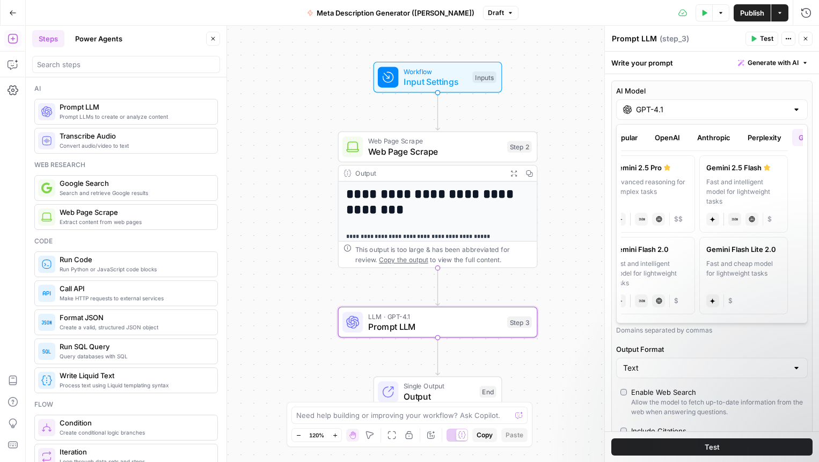
scroll to position [0, 0]
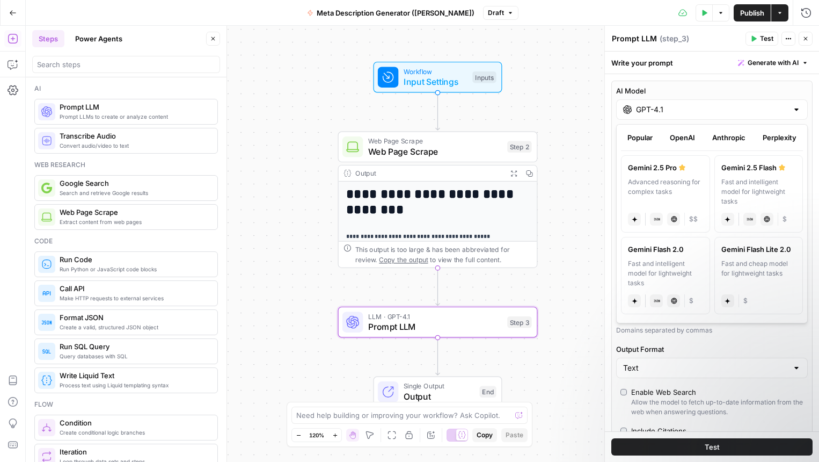
click at [639, 141] on button "Popular" at bounding box center [640, 137] width 38 height 17
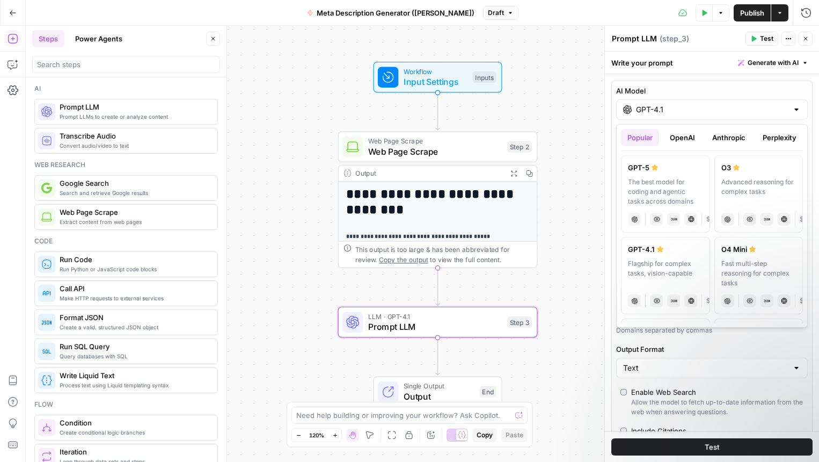
scroll to position [0, 9]
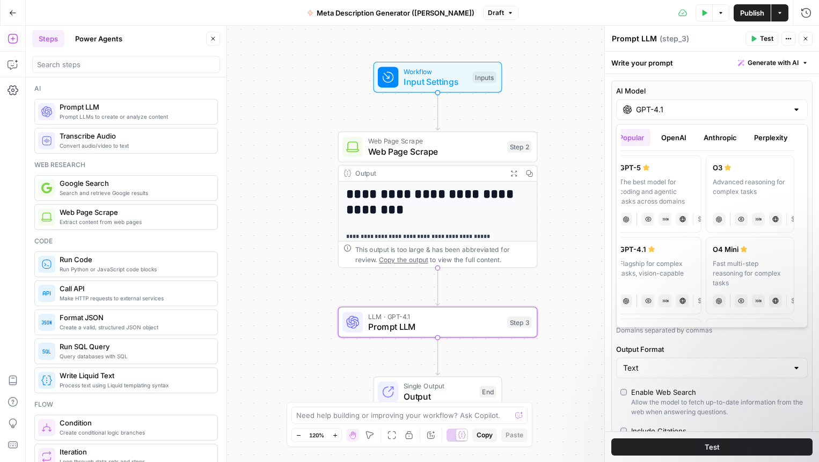
click at [700, 221] on span "$$" at bounding box center [702, 219] width 9 height 10
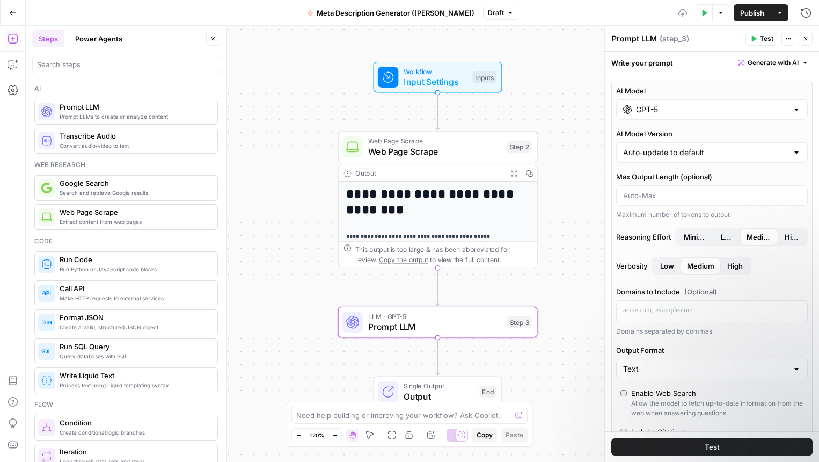
click at [650, 110] on input "GPT-5" at bounding box center [712, 109] width 152 height 11
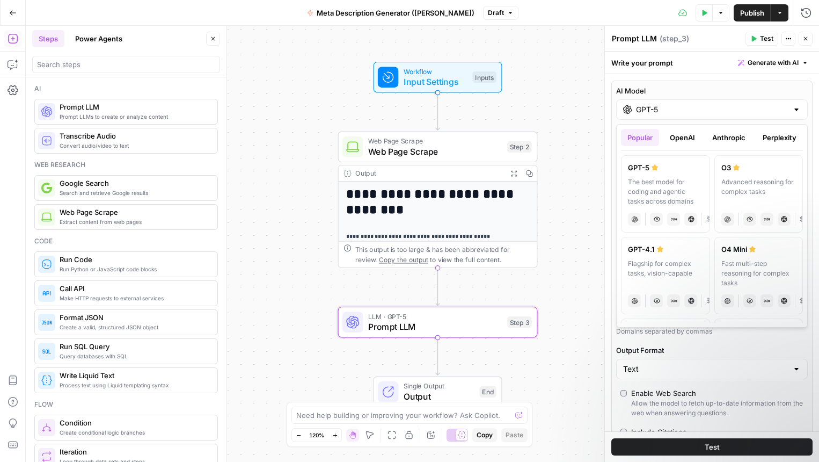
click at [668, 261] on div "Flagship for complex tasks, vision-capable" at bounding box center [665, 273] width 75 height 29
type input "GPT-4.1"
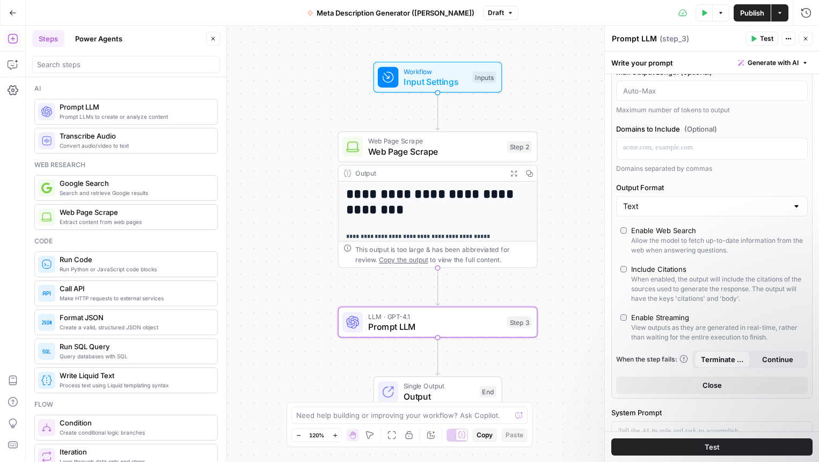
scroll to position [172, 0]
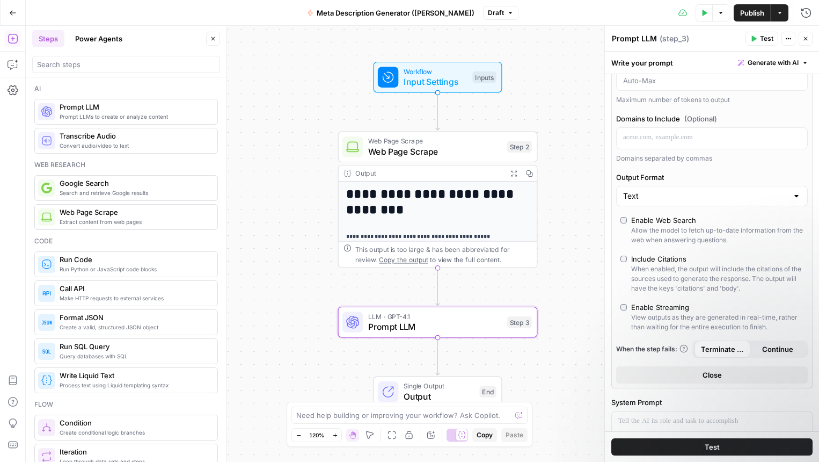
click at [711, 377] on span "Close" at bounding box center [712, 374] width 19 height 11
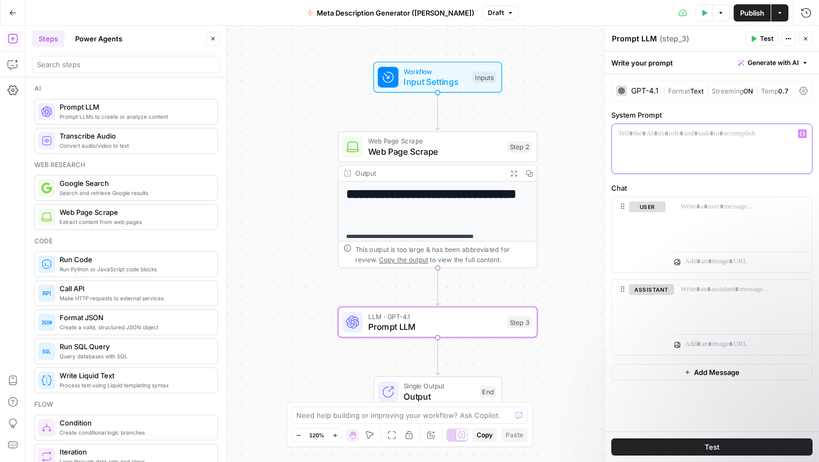
click at [665, 141] on div at bounding box center [712, 148] width 200 height 49
click at [650, 132] on p "**********" at bounding box center [712, 138] width 187 height 21
click at [759, 151] on div "**********" at bounding box center [712, 148] width 200 height 49
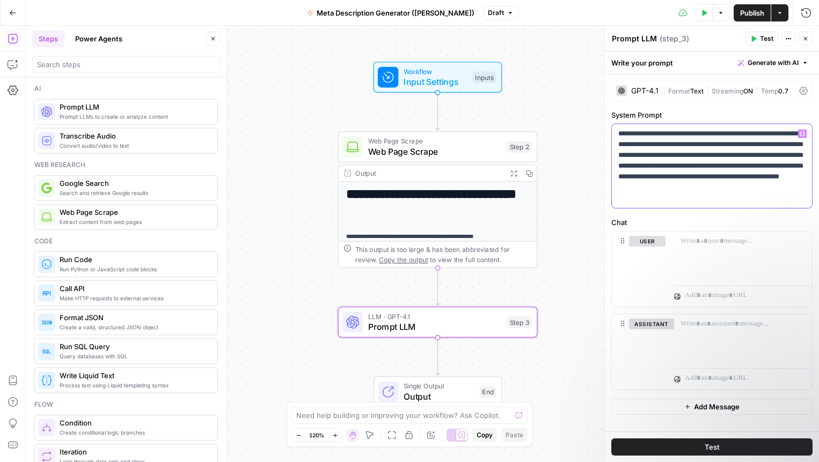
drag, startPoint x: 724, startPoint y: 142, endPoint x: 679, endPoint y: 133, distance: 45.5
click at [679, 133] on p "**********" at bounding box center [712, 165] width 187 height 75
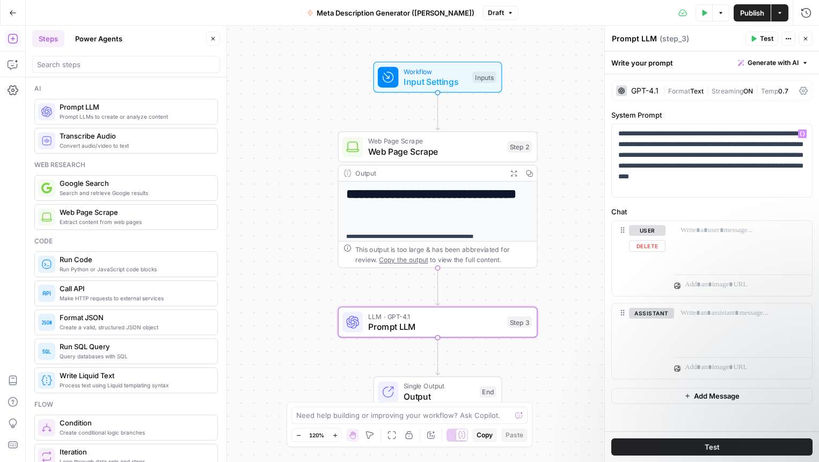
click at [652, 212] on label "Chat" at bounding box center [712, 211] width 201 height 11
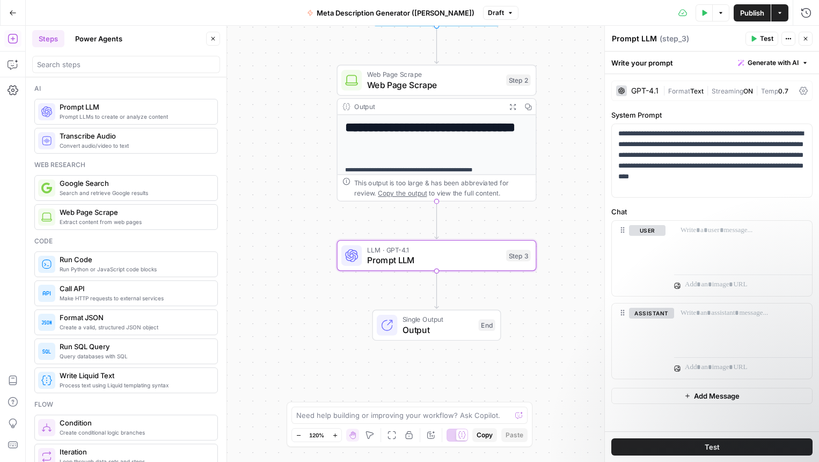
click at [763, 43] on span "Test" at bounding box center [766, 39] width 13 height 10
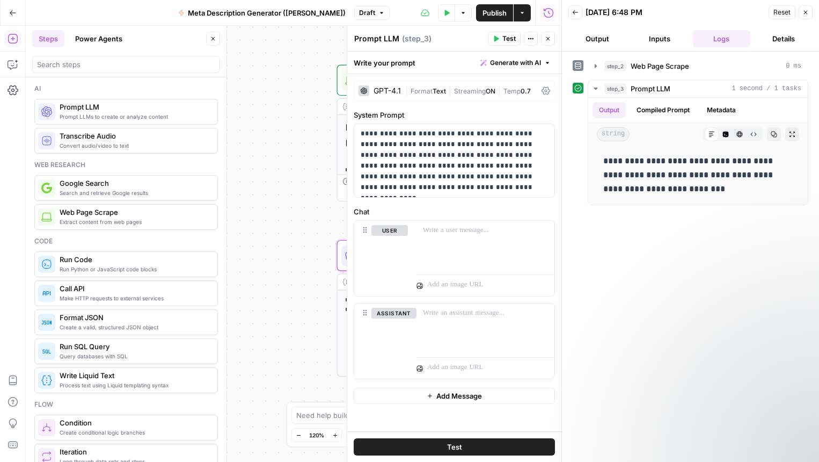
click at [575, 16] on button "Back" at bounding box center [576, 12] width 14 height 14
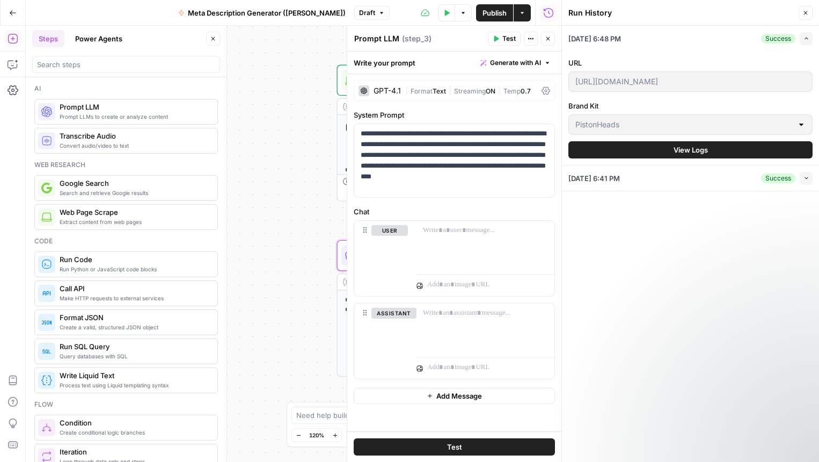
click at [810, 14] on button "Close" at bounding box center [806, 13] width 14 height 14
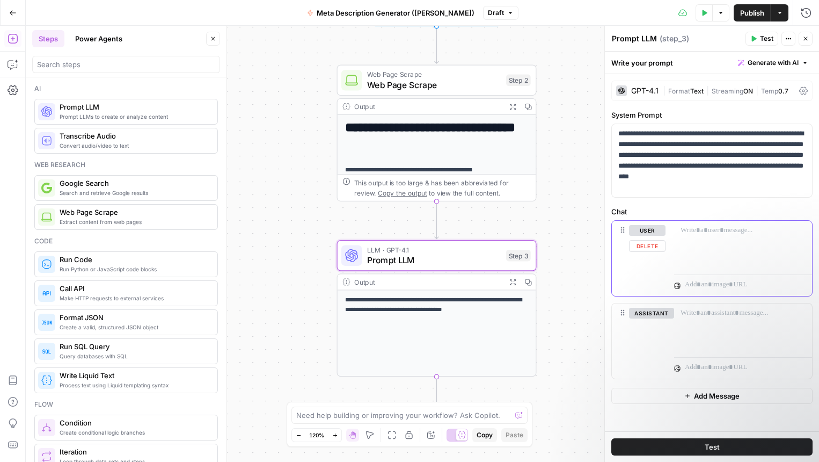
click at [655, 232] on button "user" at bounding box center [647, 230] width 37 height 11
click at [662, 231] on button "assistant" at bounding box center [651, 230] width 45 height 11
click at [699, 224] on div at bounding box center [743, 245] width 138 height 49
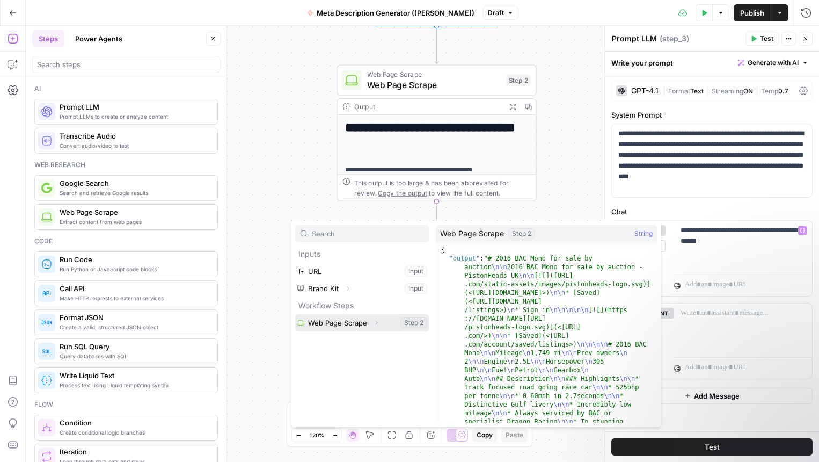
click at [295, 314] on button "Select variable Web Page Scrape" at bounding box center [362, 322] width 134 height 17
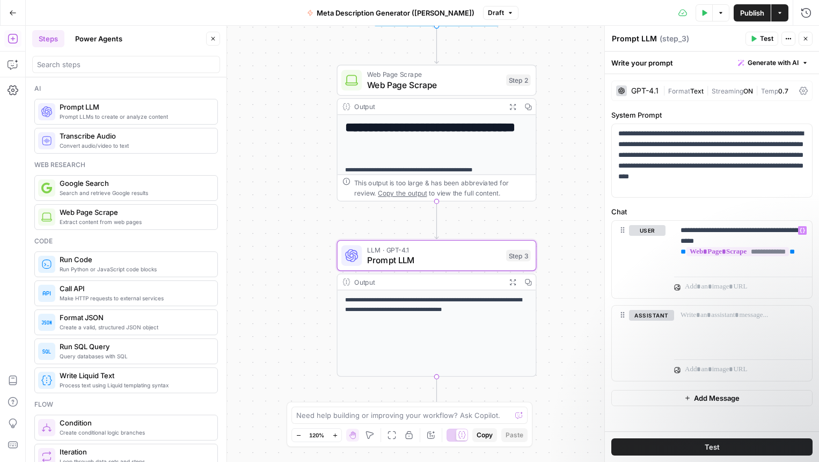
click at [768, 44] on button "Test" at bounding box center [762, 39] width 33 height 14
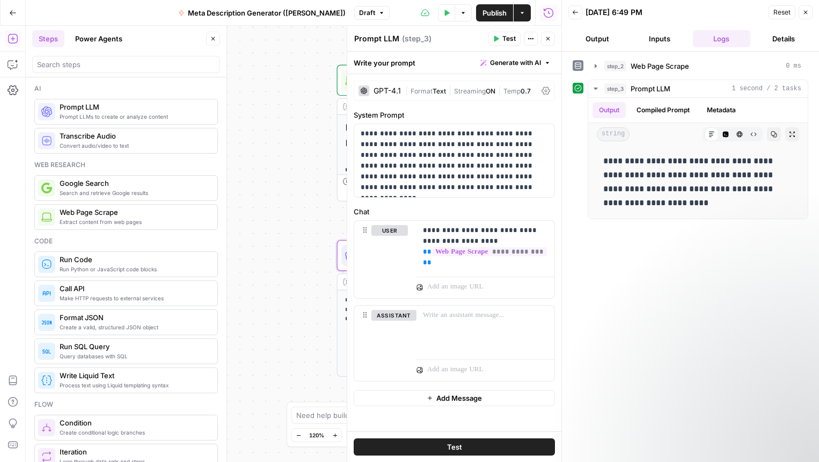
click at [381, 39] on textarea "Prompt LLM" at bounding box center [376, 38] width 45 height 11
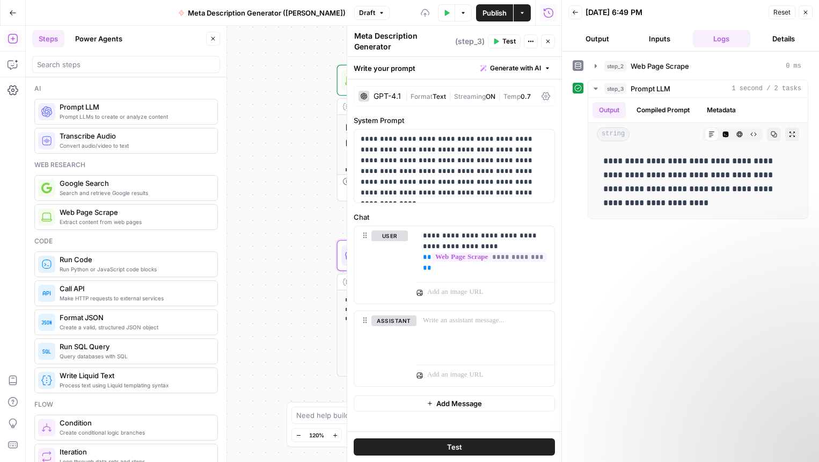
type textarea "Meta Description Generator"
click at [670, 238] on div "**********" at bounding box center [691, 257] width 236 height 400
click at [482, 446] on button "Test" at bounding box center [454, 446] width 201 height 17
click at [484, 194] on p "**********" at bounding box center [454, 166] width 187 height 64
click at [485, 240] on p "**********" at bounding box center [485, 251] width 125 height 43
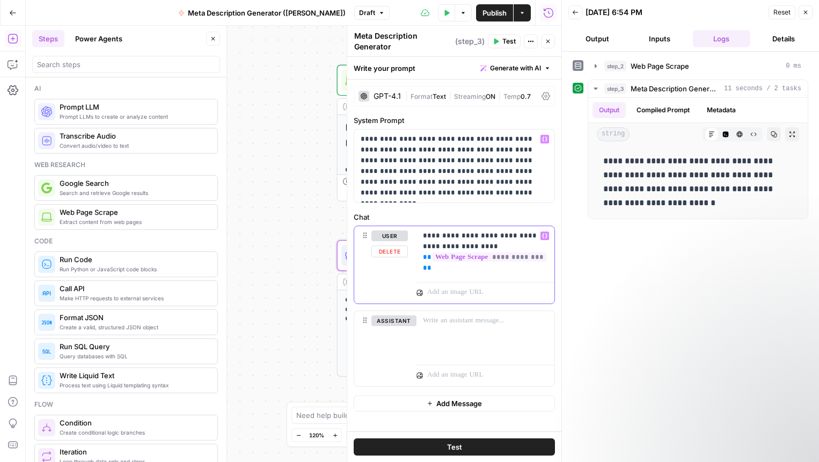
click at [524, 258] on p "**********" at bounding box center [485, 251] width 125 height 43
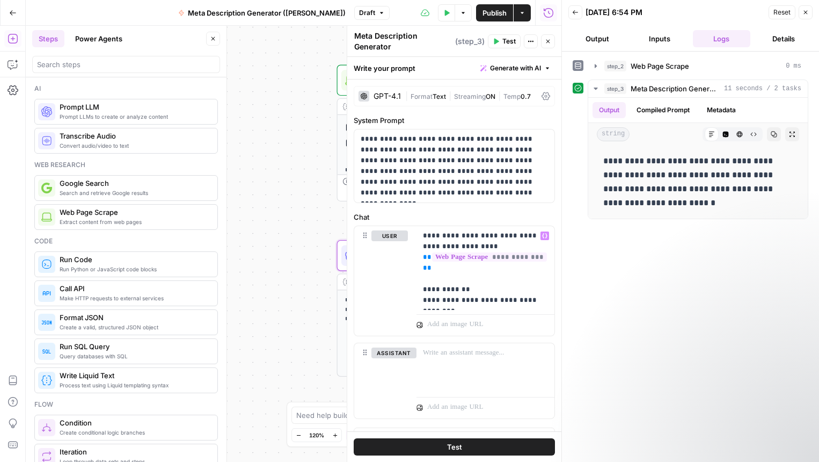
click at [479, 444] on button "Test" at bounding box center [454, 446] width 201 height 17
click at [518, 301] on p "**********" at bounding box center [485, 267] width 125 height 75
click at [436, 447] on button "Test" at bounding box center [454, 446] width 201 height 17
drag, startPoint x: 545, startPoint y: 300, endPoint x: 519, endPoint y: 300, distance: 25.2
click at [519, 300] on p "**********" at bounding box center [485, 267] width 125 height 75
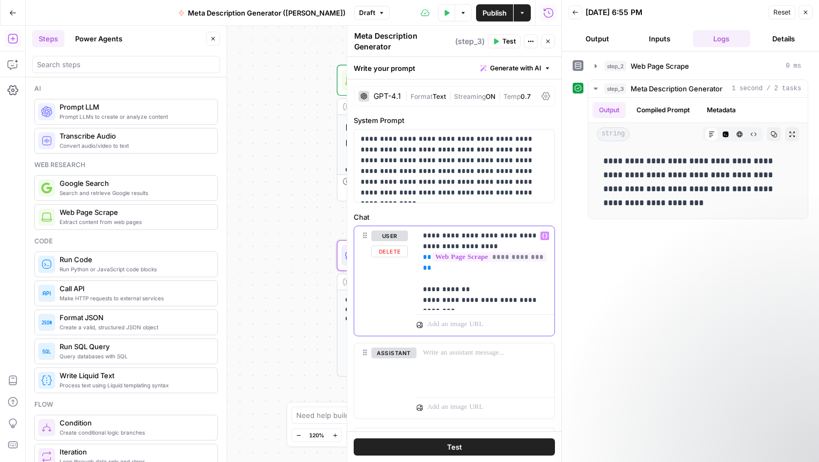
click at [491, 299] on p "**********" at bounding box center [485, 267] width 125 height 75
click at [451, 441] on span "Test" at bounding box center [454, 446] width 15 height 11
click at [474, 313] on p "**********" at bounding box center [485, 273] width 125 height 86
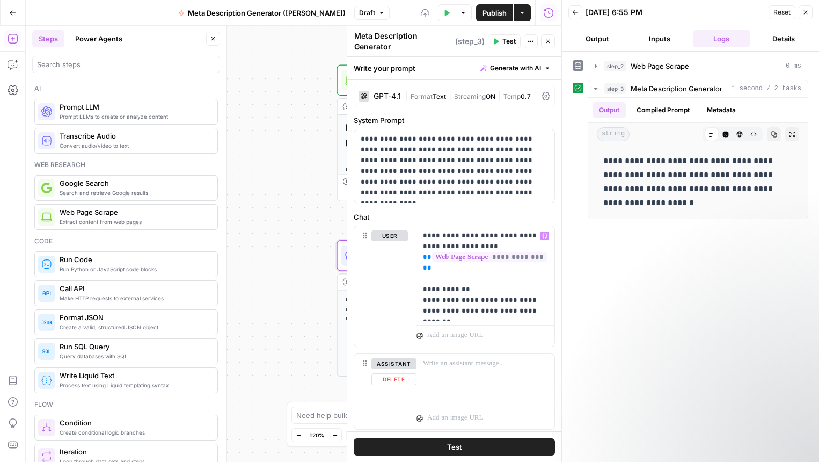
click at [465, 442] on button "Test" at bounding box center [454, 446] width 201 height 17
drag, startPoint x: 521, startPoint y: 314, endPoint x: 426, endPoint y: 297, distance: 96.5
click at [426, 297] on p "**********" at bounding box center [485, 273] width 125 height 86
